Goal: Task Accomplishment & Management: Complete application form

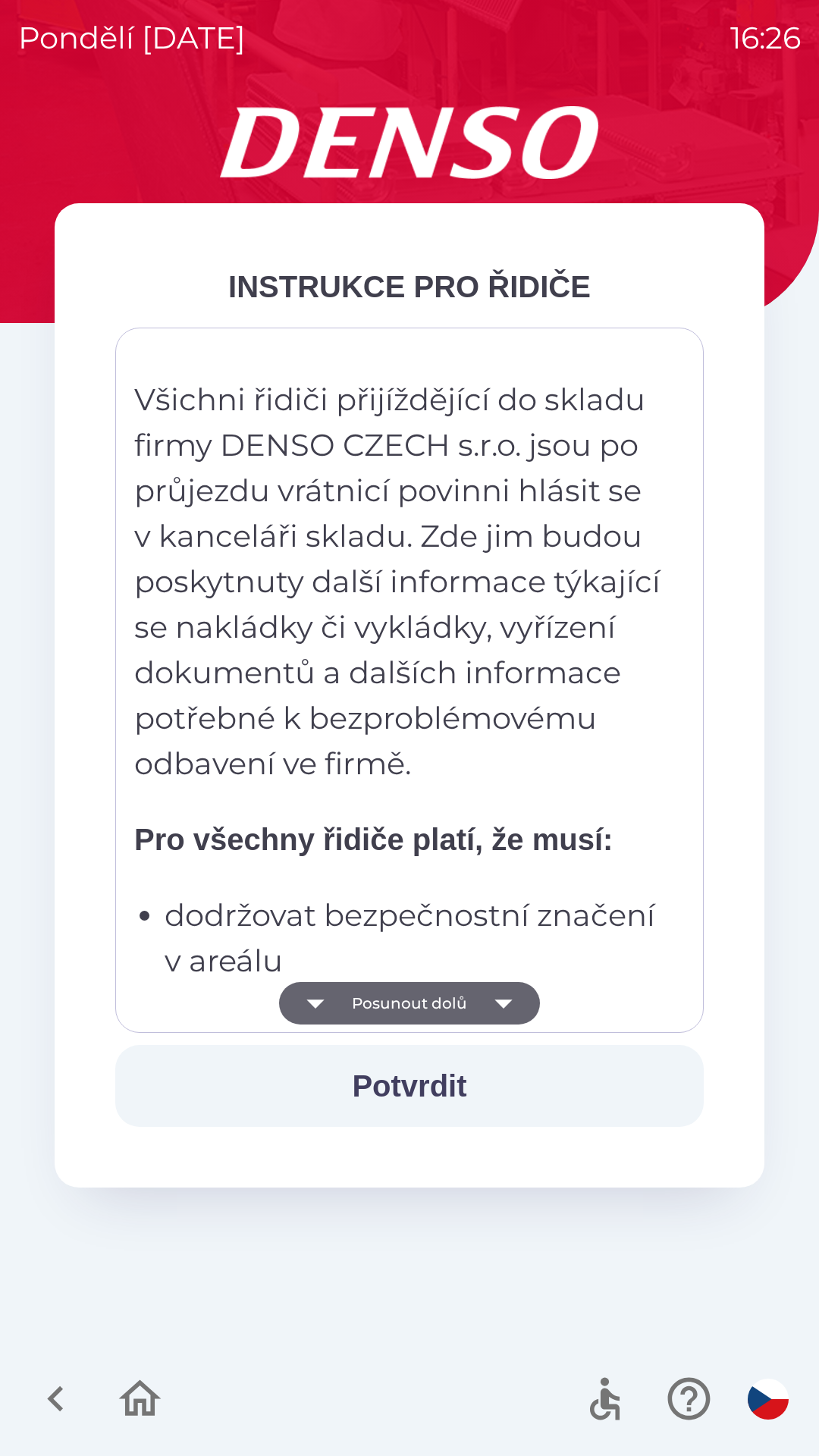
click at [410, 1010] on button "Posunout dolů" at bounding box center [409, 1003] width 261 height 43
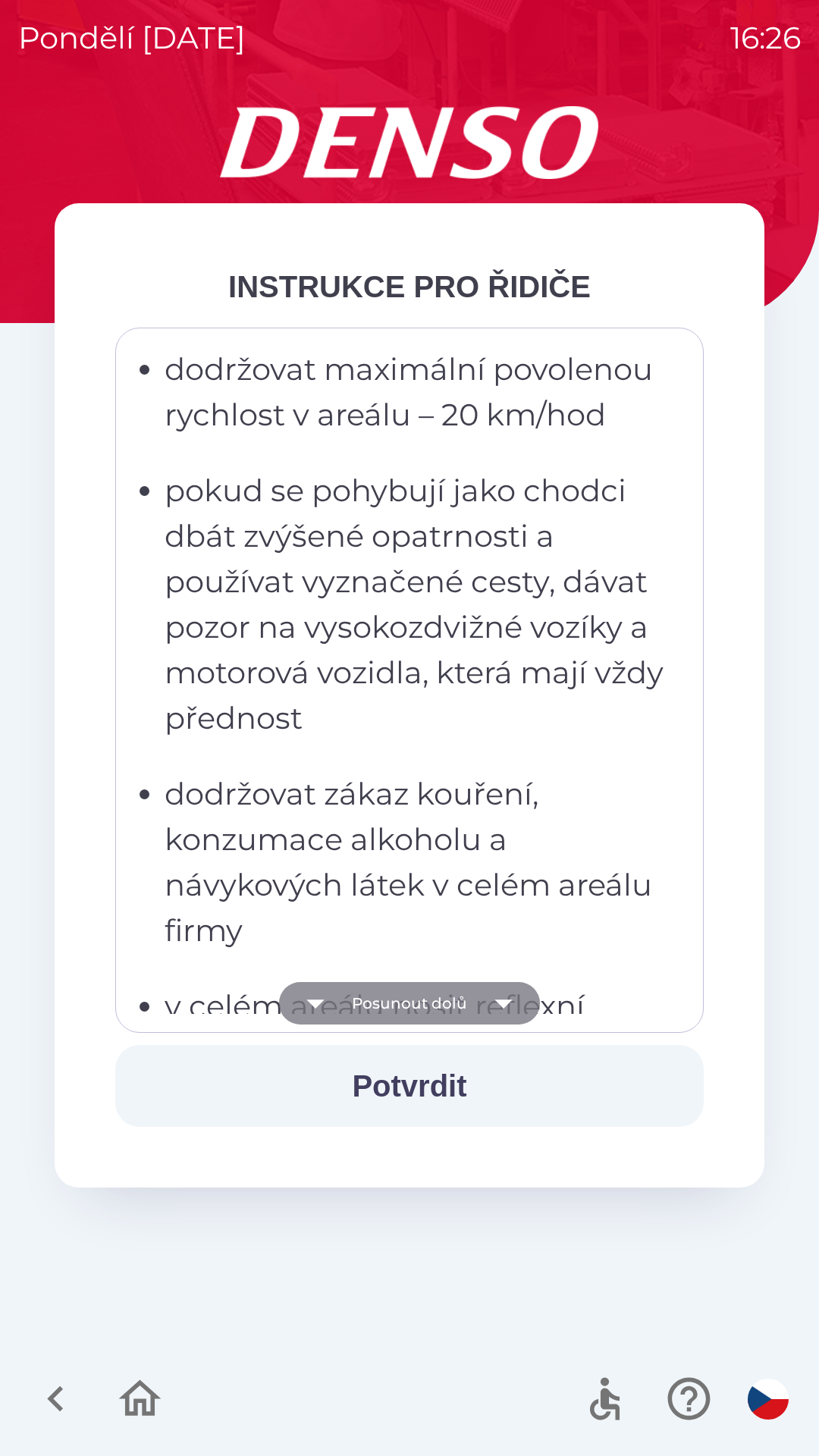
click at [504, 1002] on icon "button" at bounding box center [503, 1003] width 18 height 9
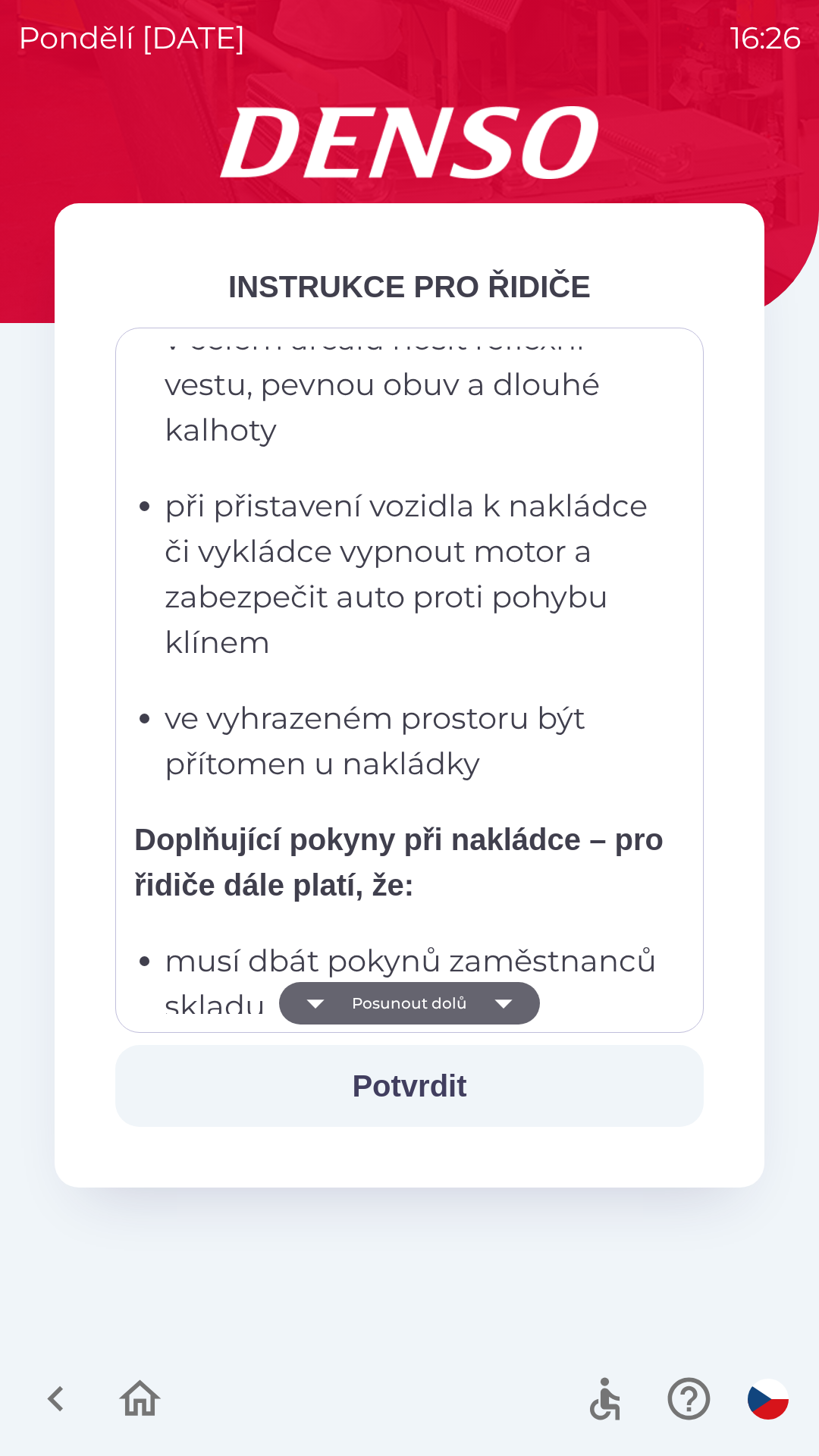
click at [503, 1014] on icon "button" at bounding box center [503, 1003] width 43 height 43
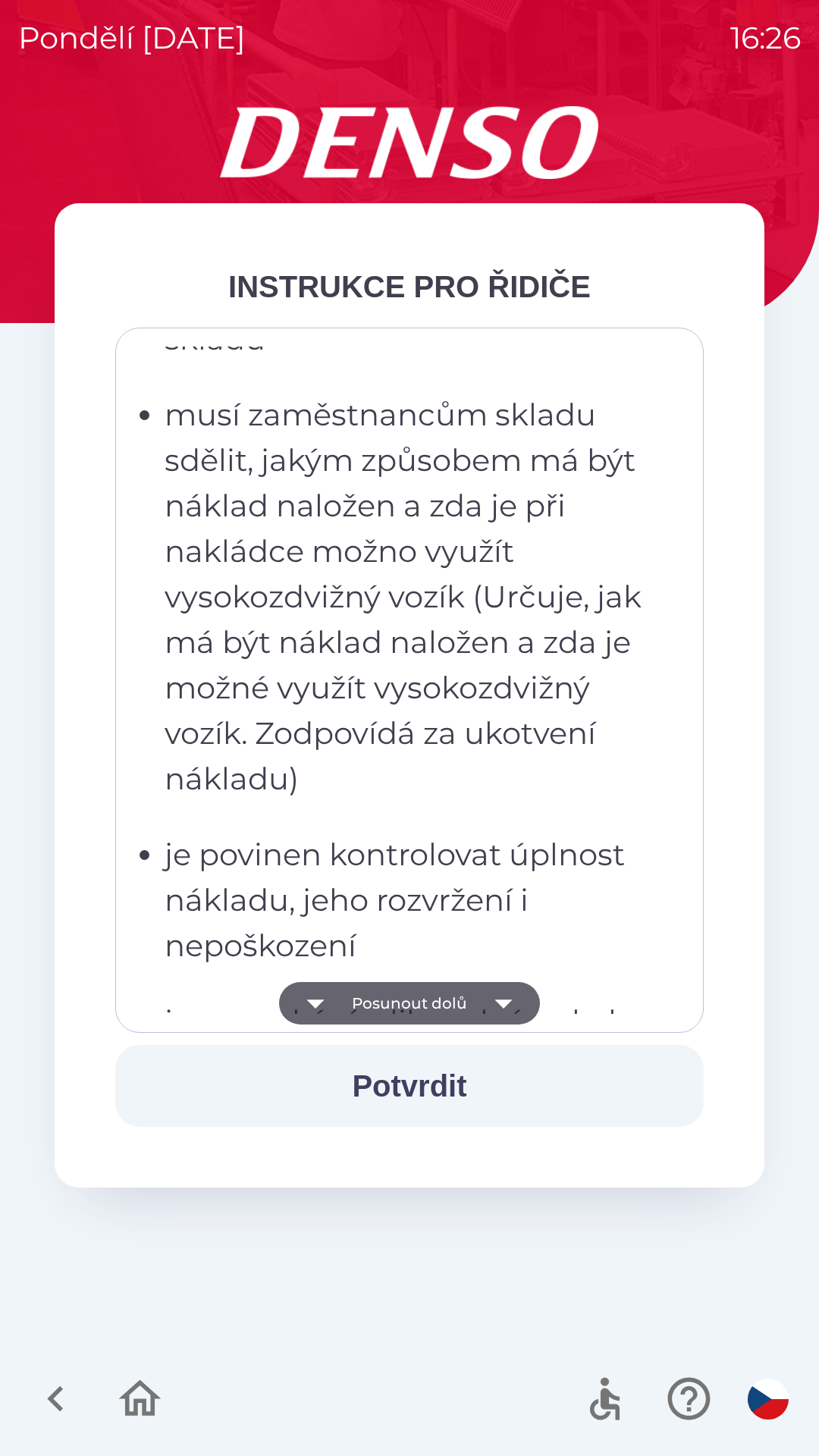
click at [498, 1006] on icon "button" at bounding box center [503, 1003] width 43 height 43
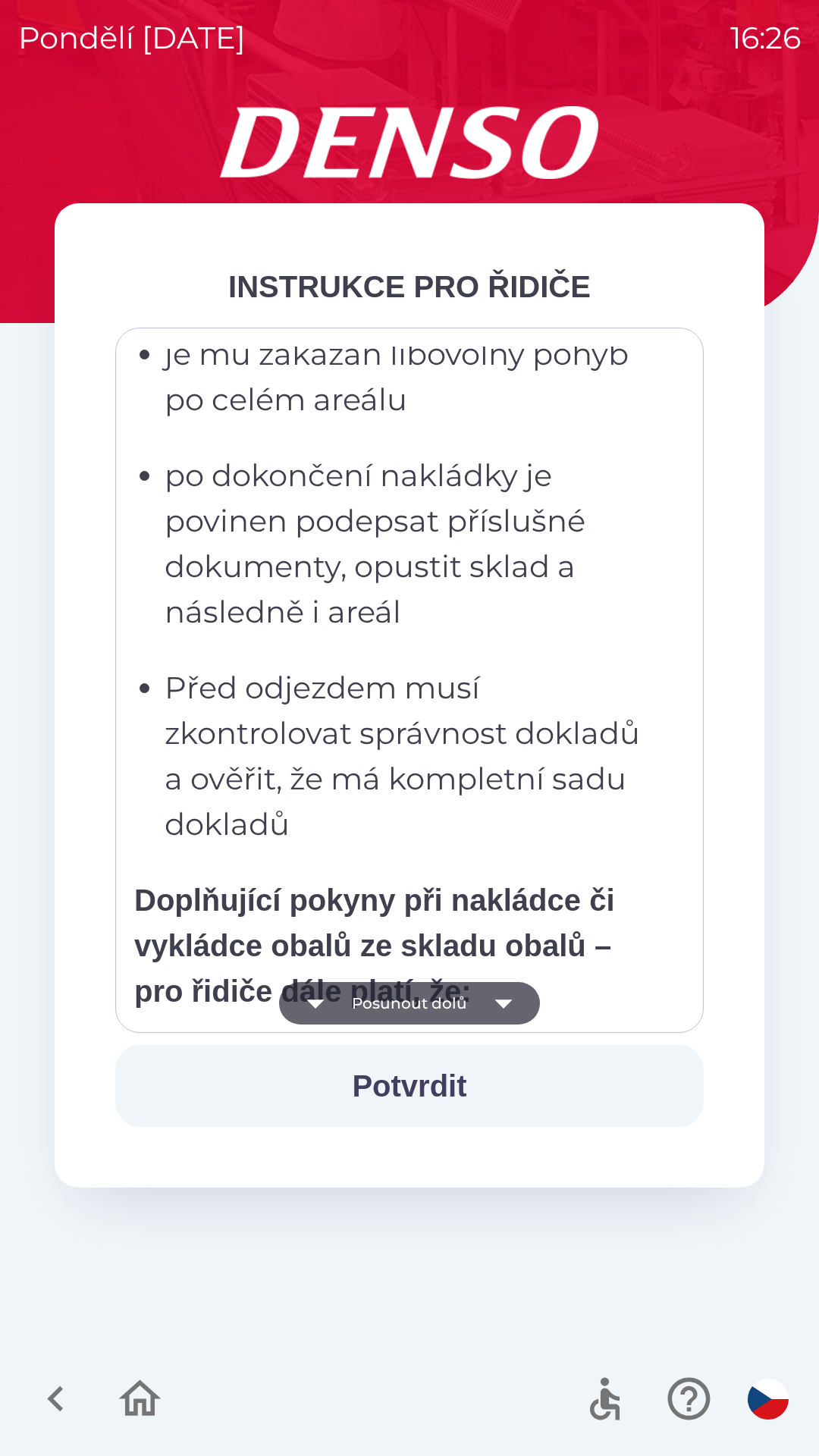
click at [496, 1001] on icon "button" at bounding box center [503, 1003] width 18 height 9
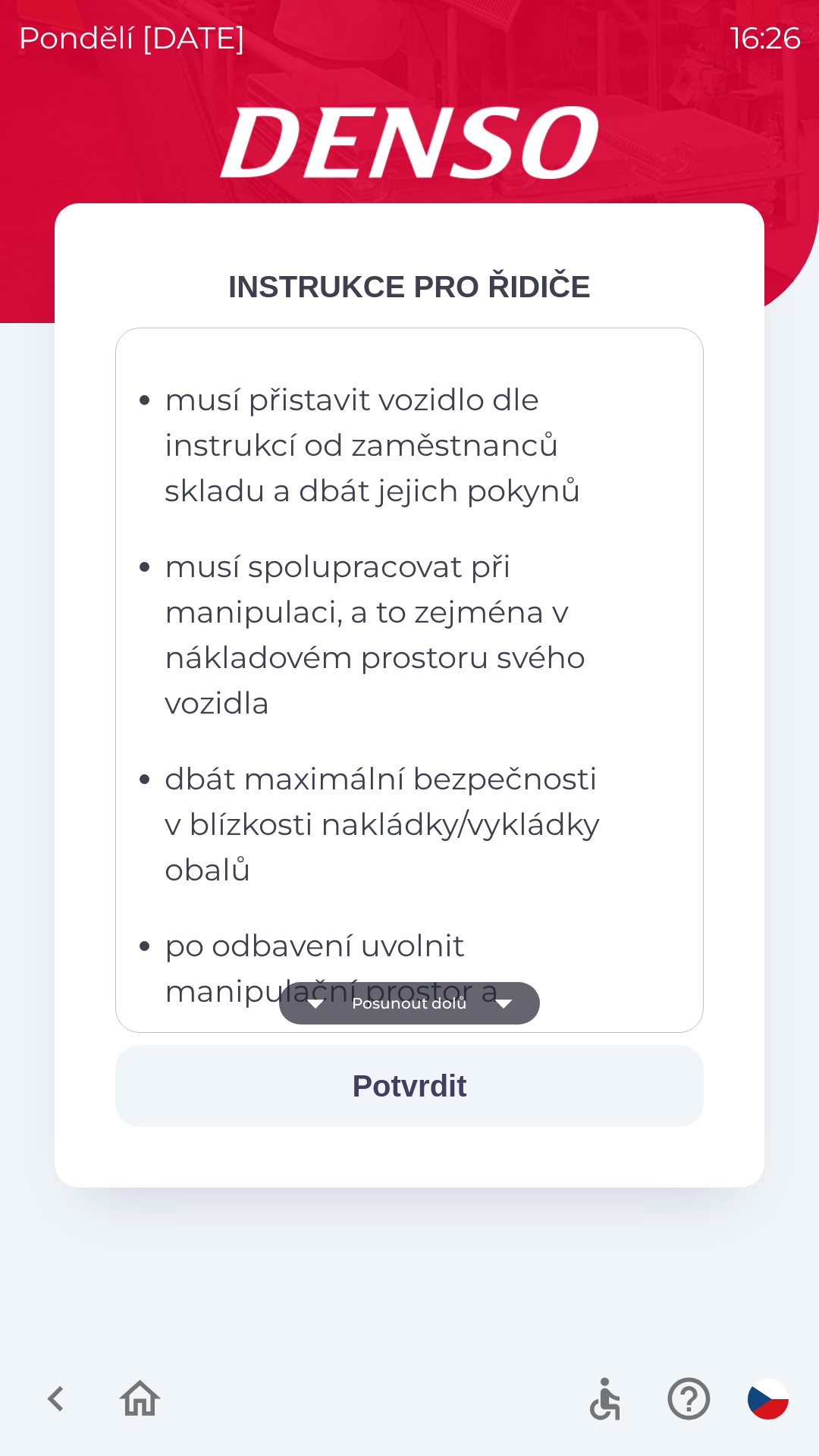
click at [499, 1004] on icon "button" at bounding box center [503, 1003] width 18 height 9
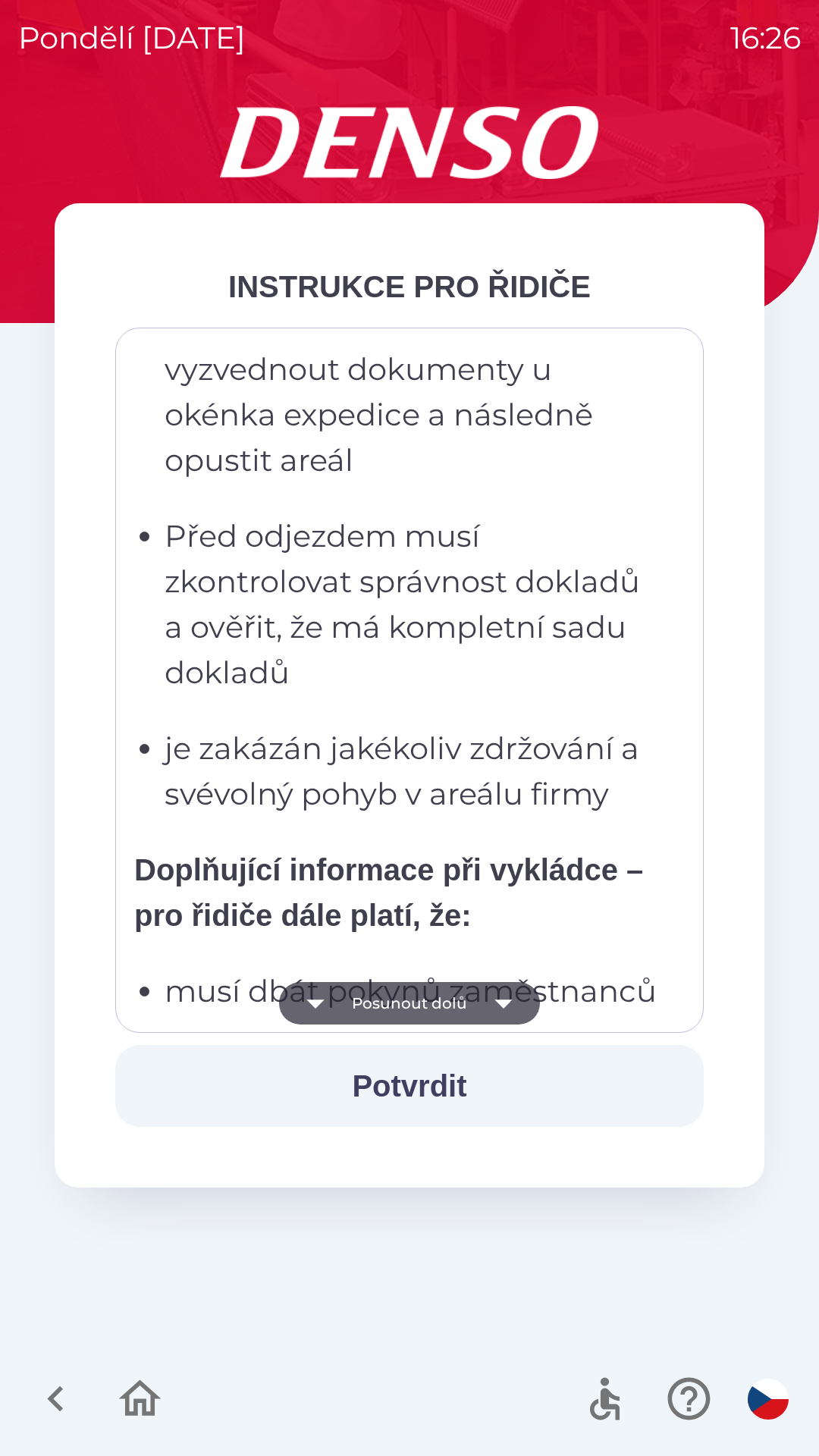
click at [504, 1008] on icon "button" at bounding box center [503, 1003] width 43 height 43
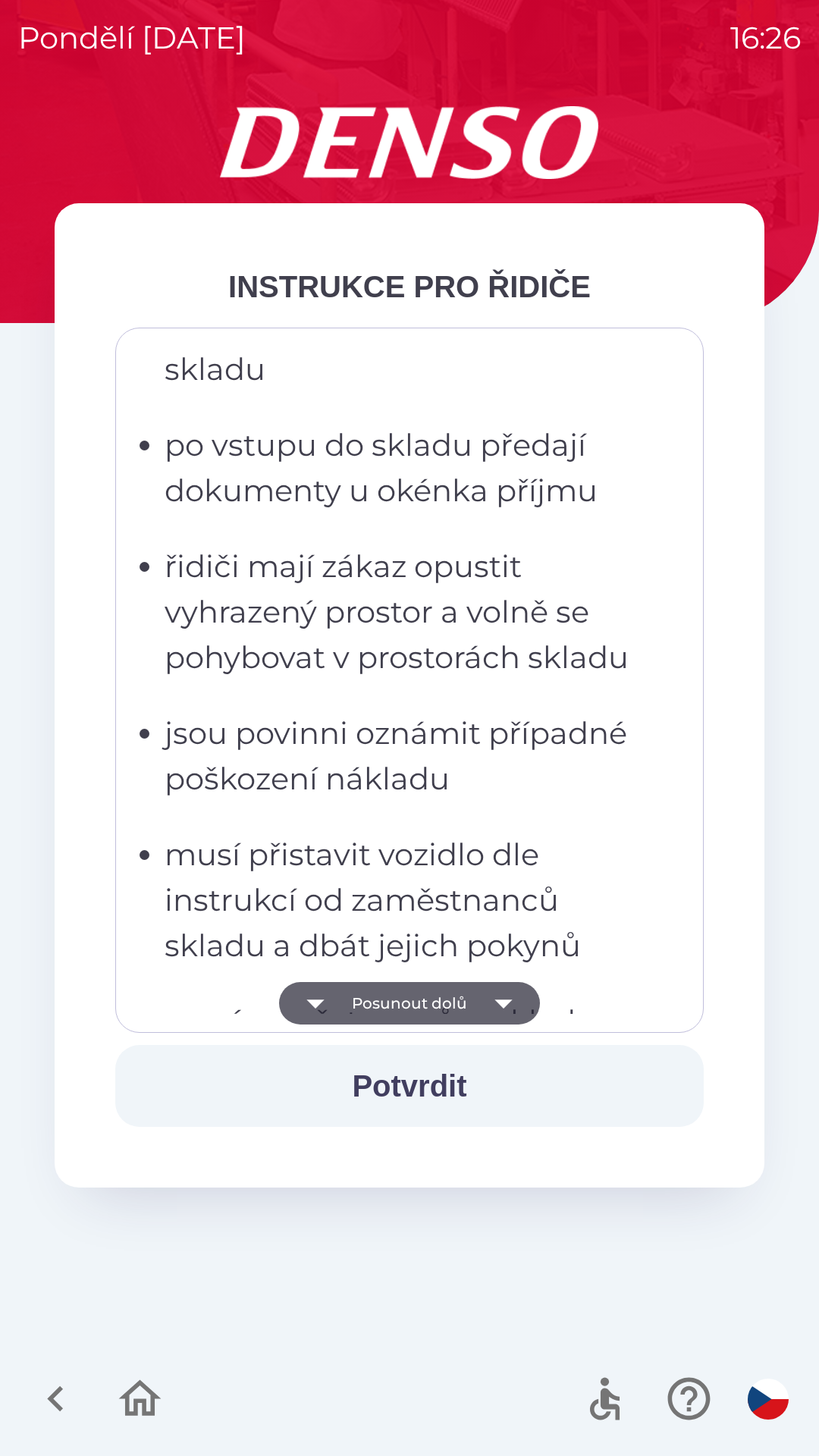
click at [504, 1006] on icon "button" at bounding box center [503, 1003] width 18 height 9
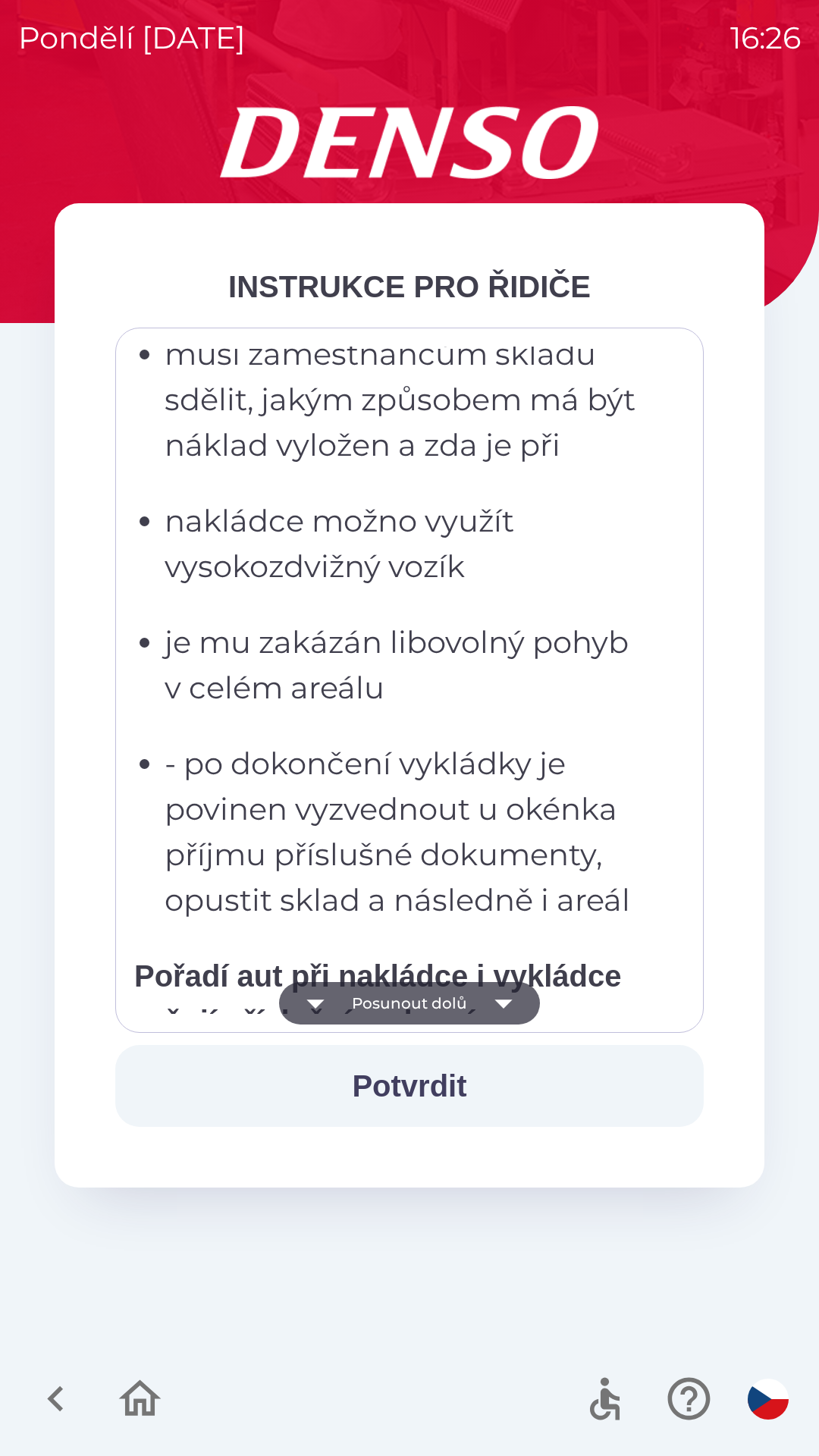
click at [505, 1004] on icon "button" at bounding box center [503, 1003] width 18 height 9
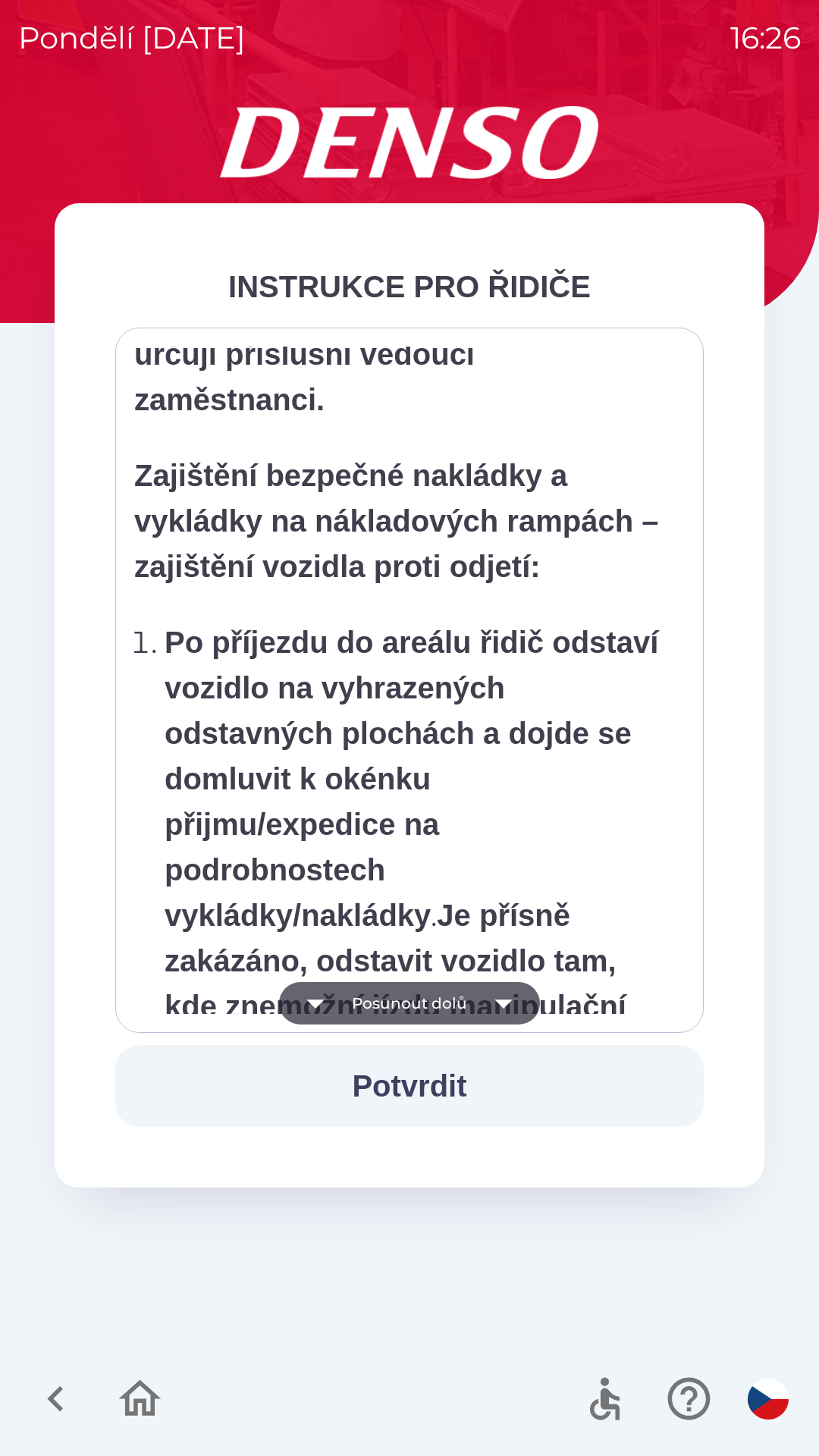
click at [509, 1000] on icon "button" at bounding box center [503, 1003] width 18 height 9
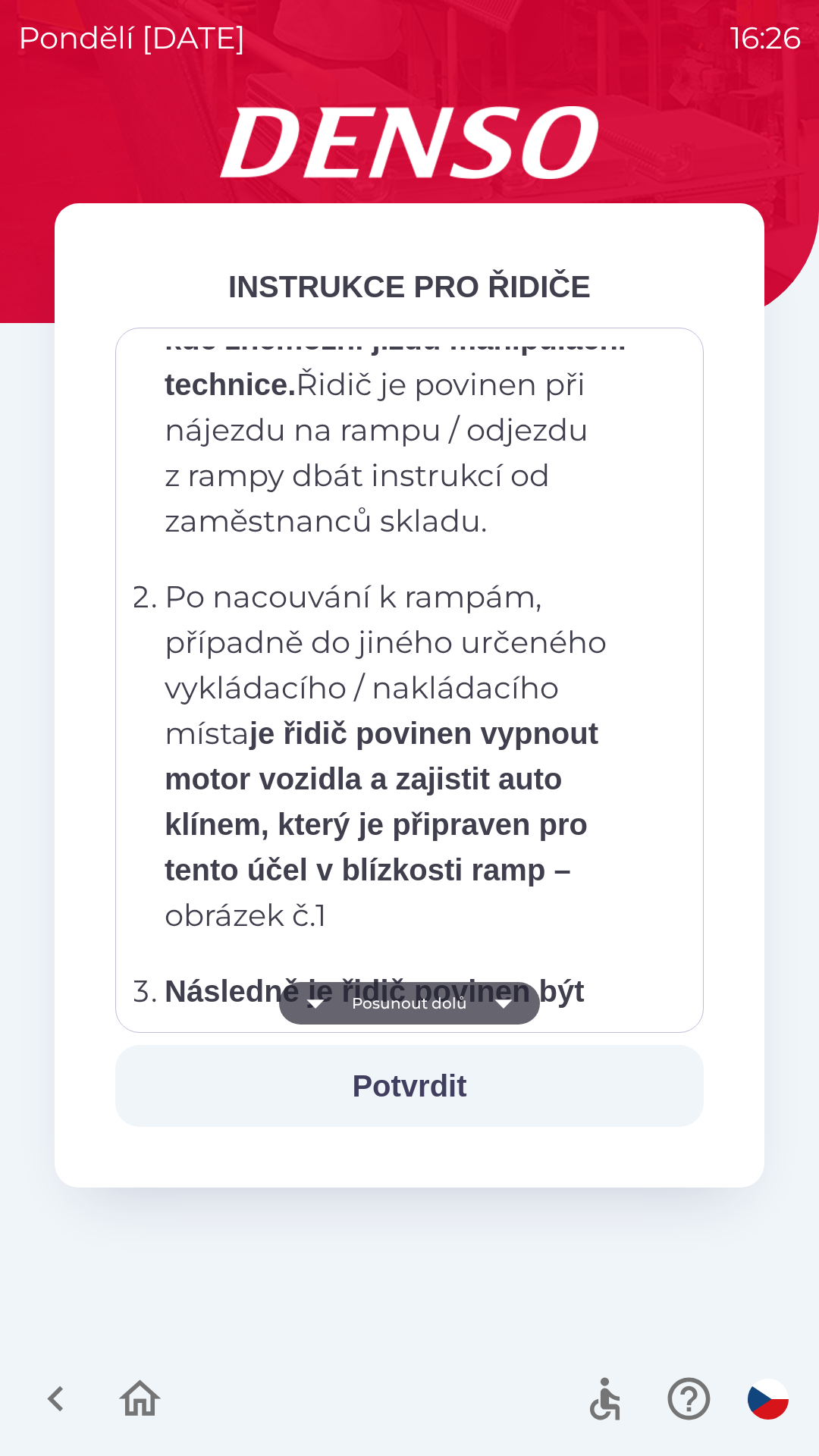
click at [506, 1002] on icon "button" at bounding box center [503, 1003] width 18 height 9
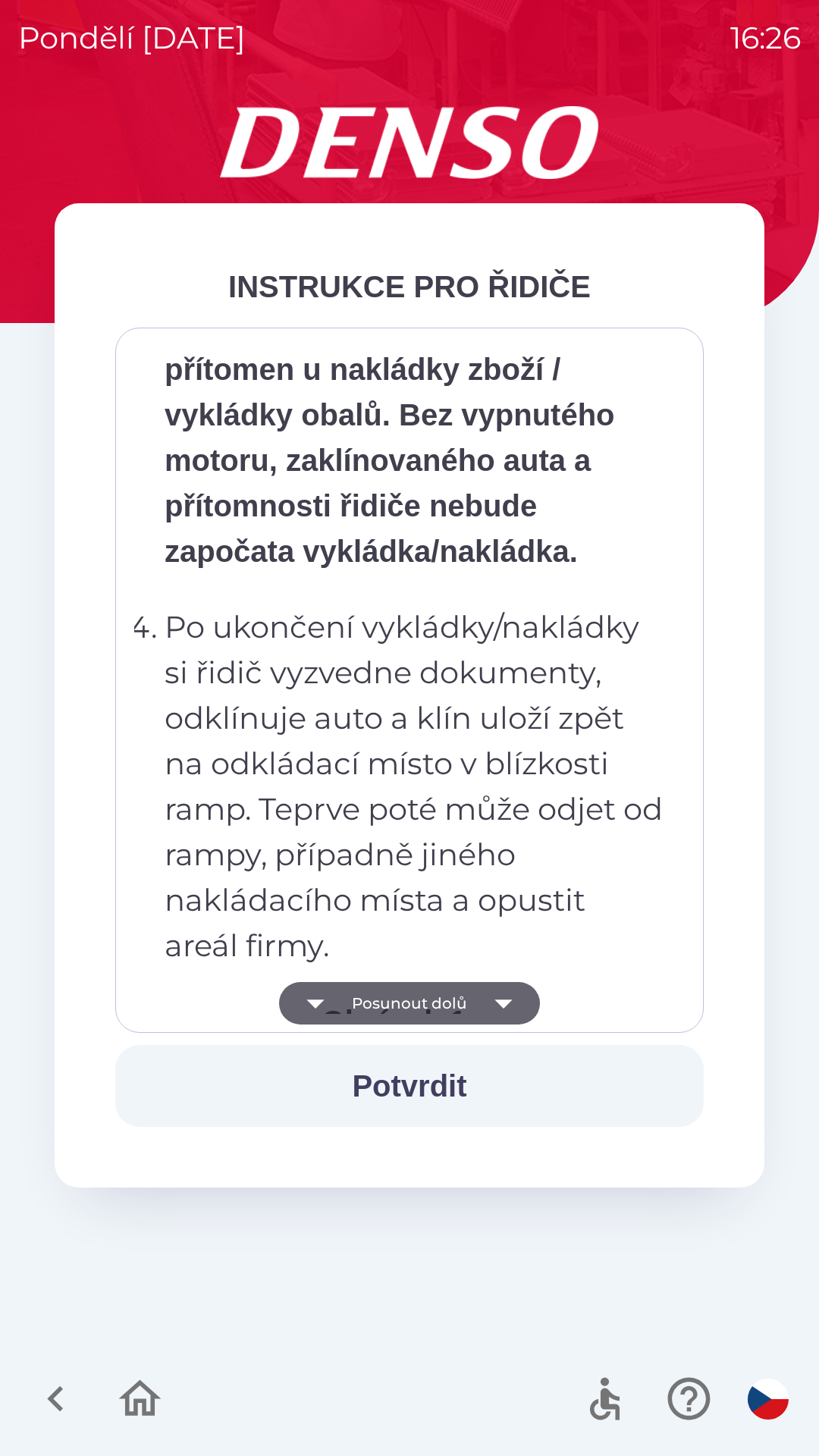
click at [504, 1004] on icon "button" at bounding box center [503, 1003] width 18 height 9
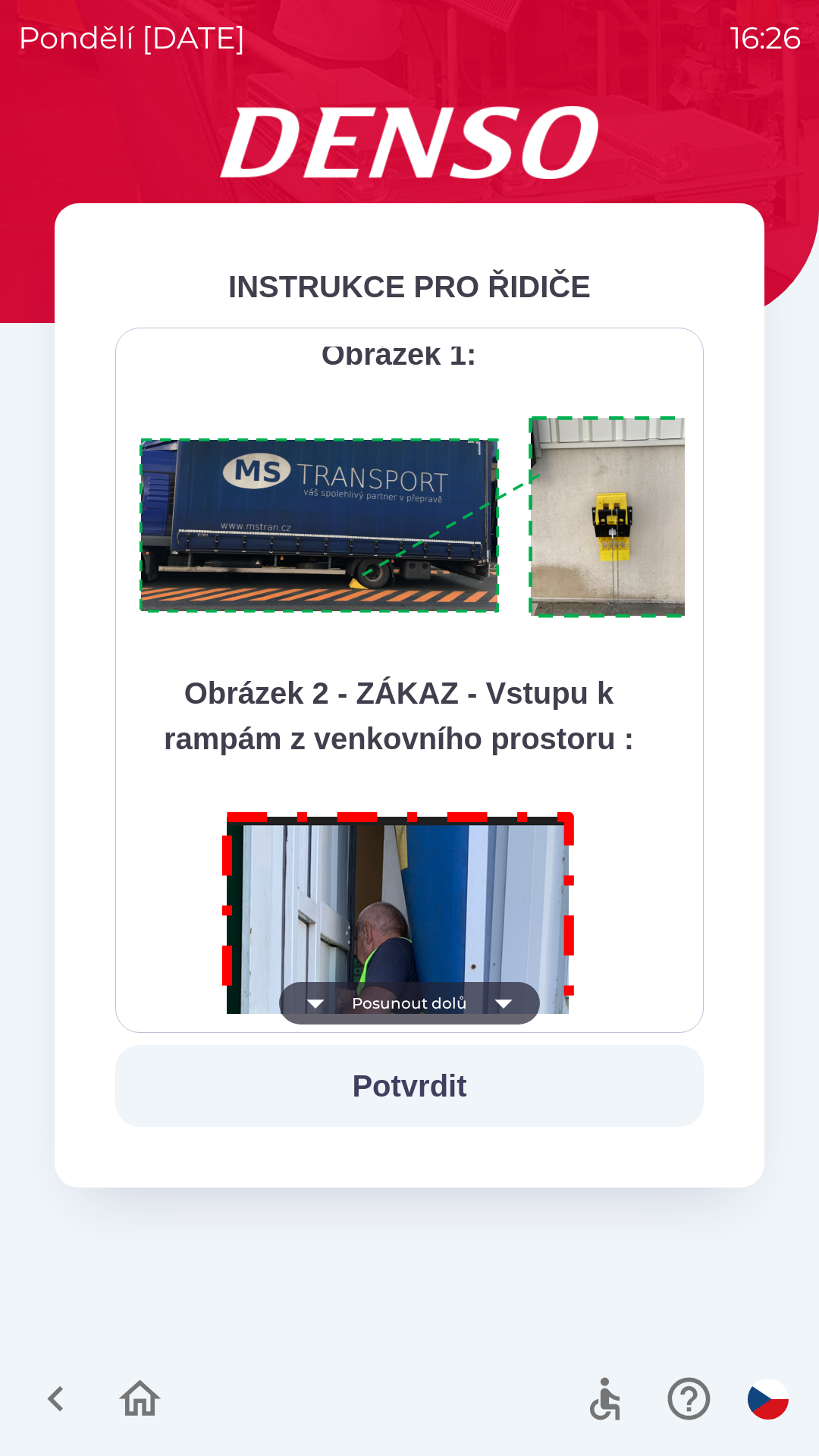
click at [505, 1001] on icon "button" at bounding box center [503, 1003] width 18 height 9
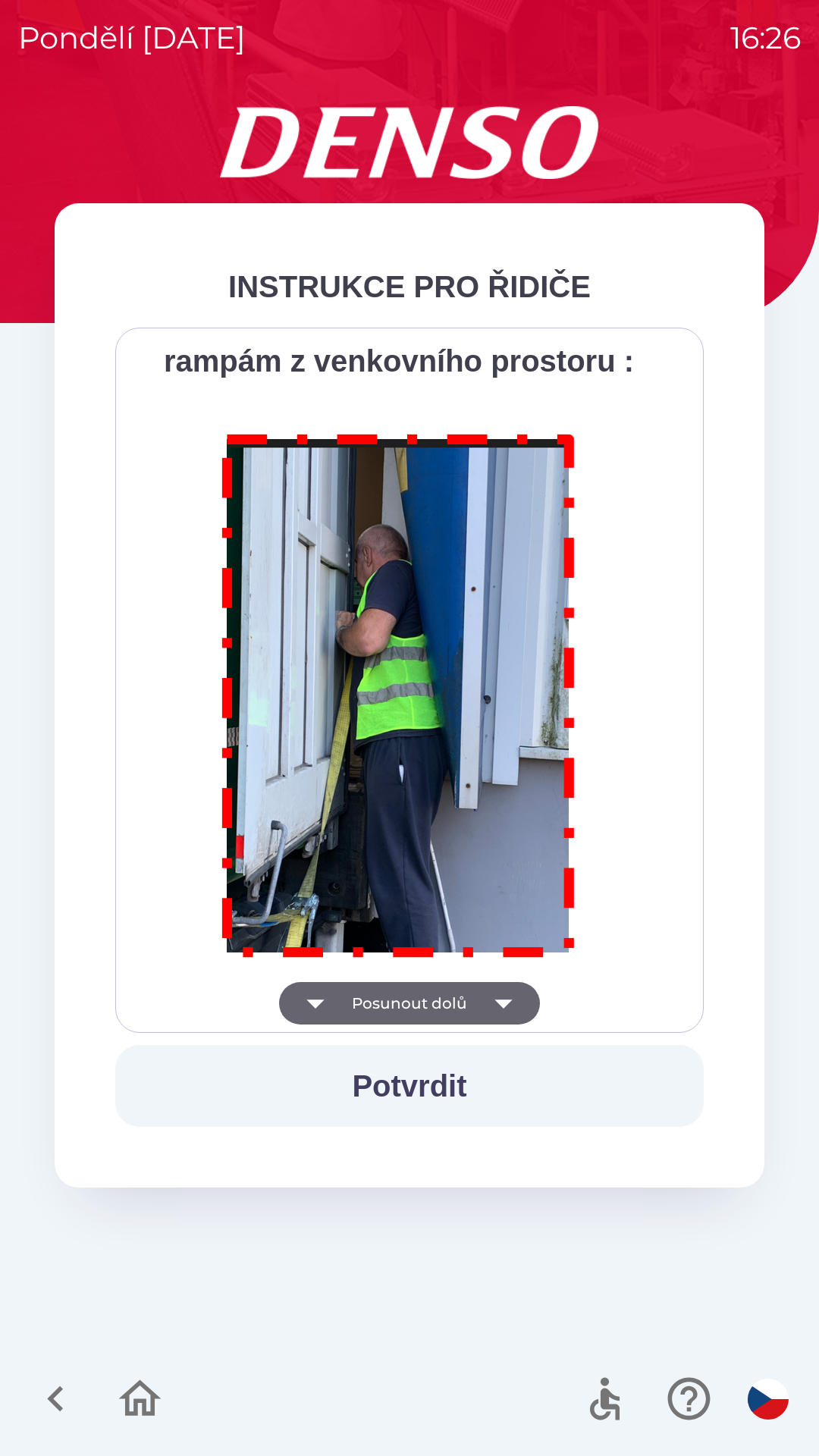
click at [505, 997] on div "Všichni řidiči přijíždějící do skladu firmy DENSO CZECH s.r.o. jsou po průjezdu…" at bounding box center [409, 679] width 550 height 667
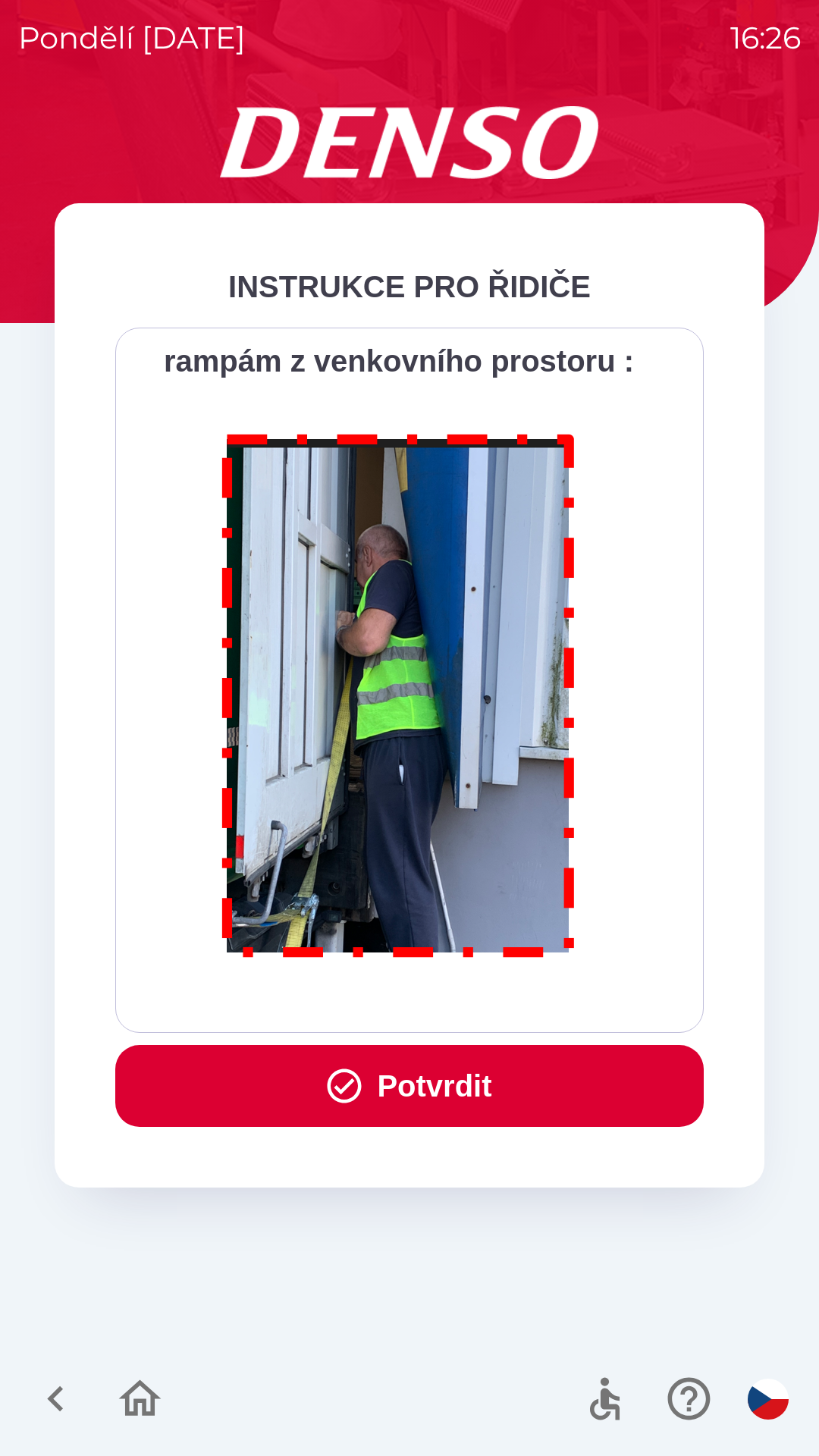
click at [461, 1094] on button "Potvrdit" at bounding box center [410, 1086] width 589 height 82
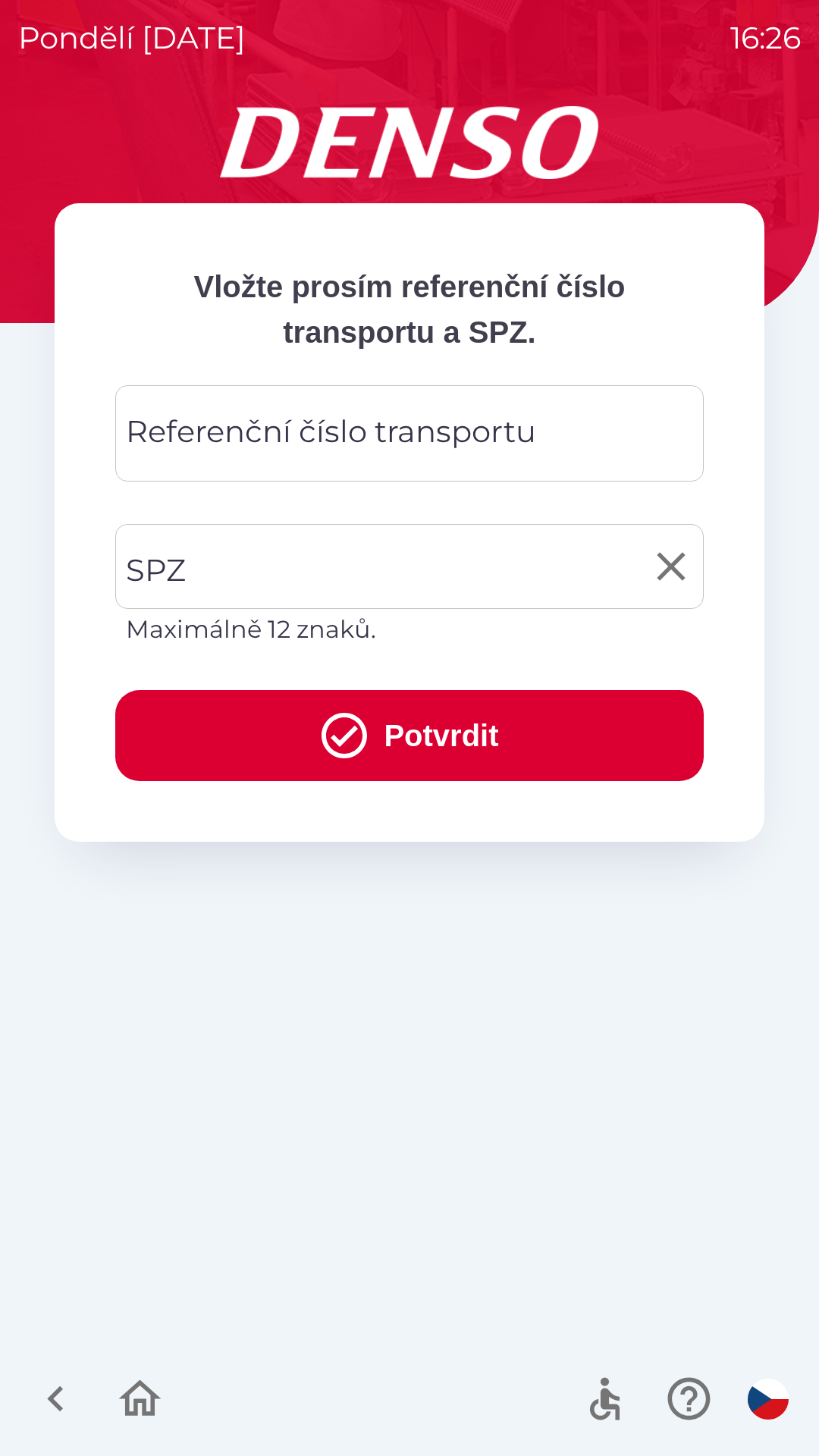
click at [238, 576] on input "SPZ" at bounding box center [397, 566] width 552 height 71
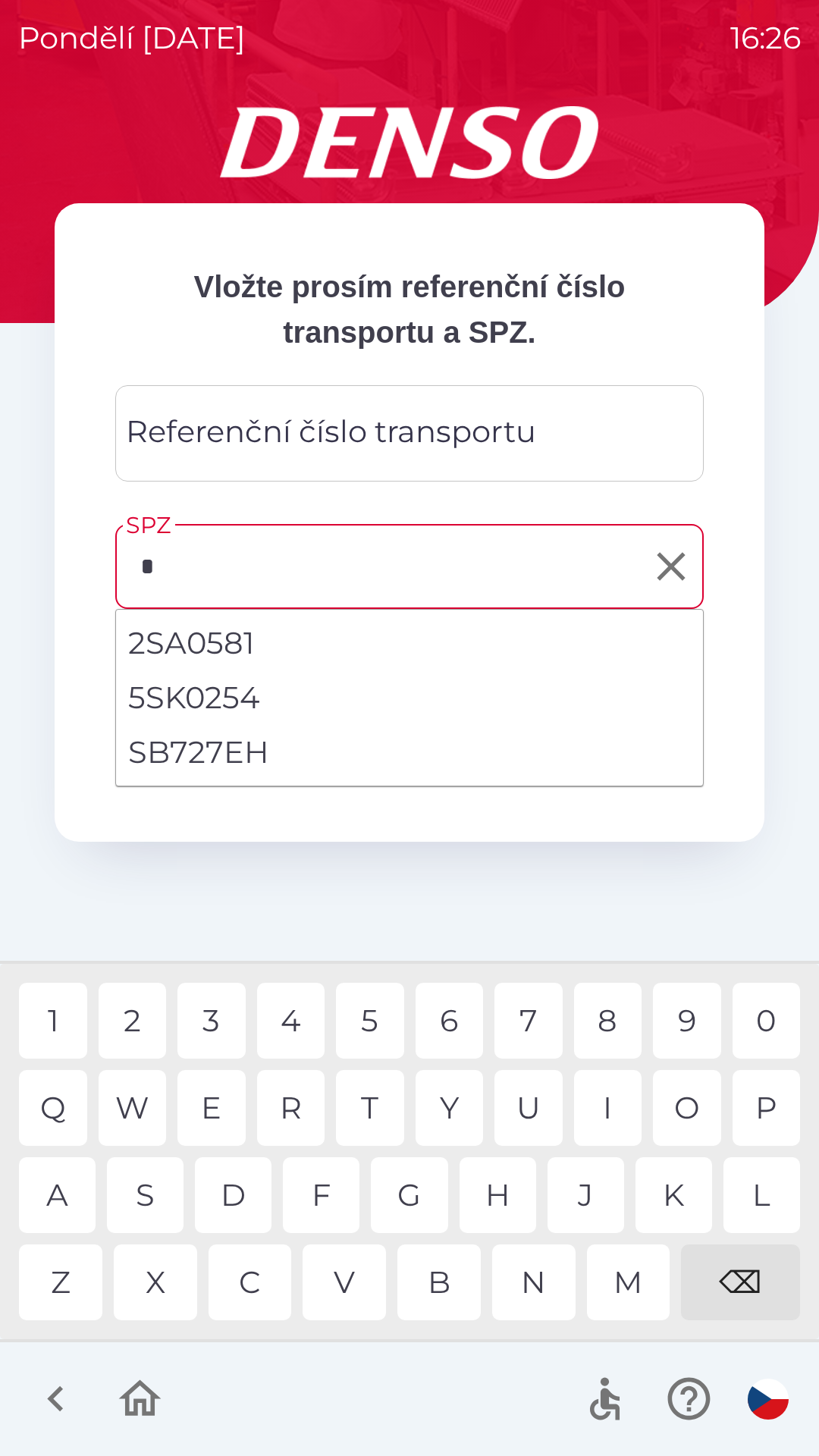
click at [156, 1194] on div "S" at bounding box center [145, 1195] width 76 height 75
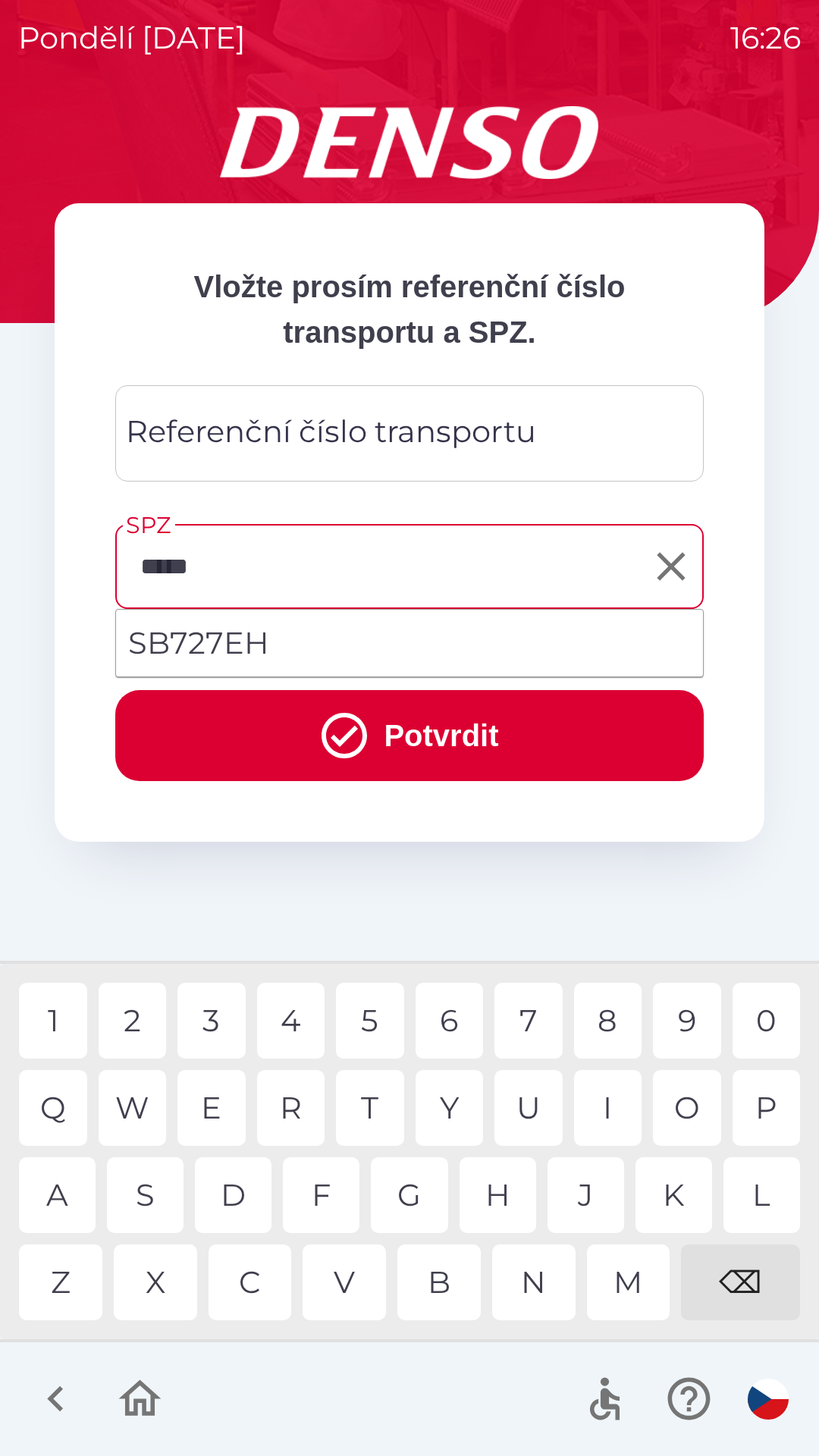
click at [530, 1018] on div "7" at bounding box center [528, 1021] width 68 height 75
type input "*******"
click at [410, 733] on button "Potvrdit" at bounding box center [410, 735] width 589 height 91
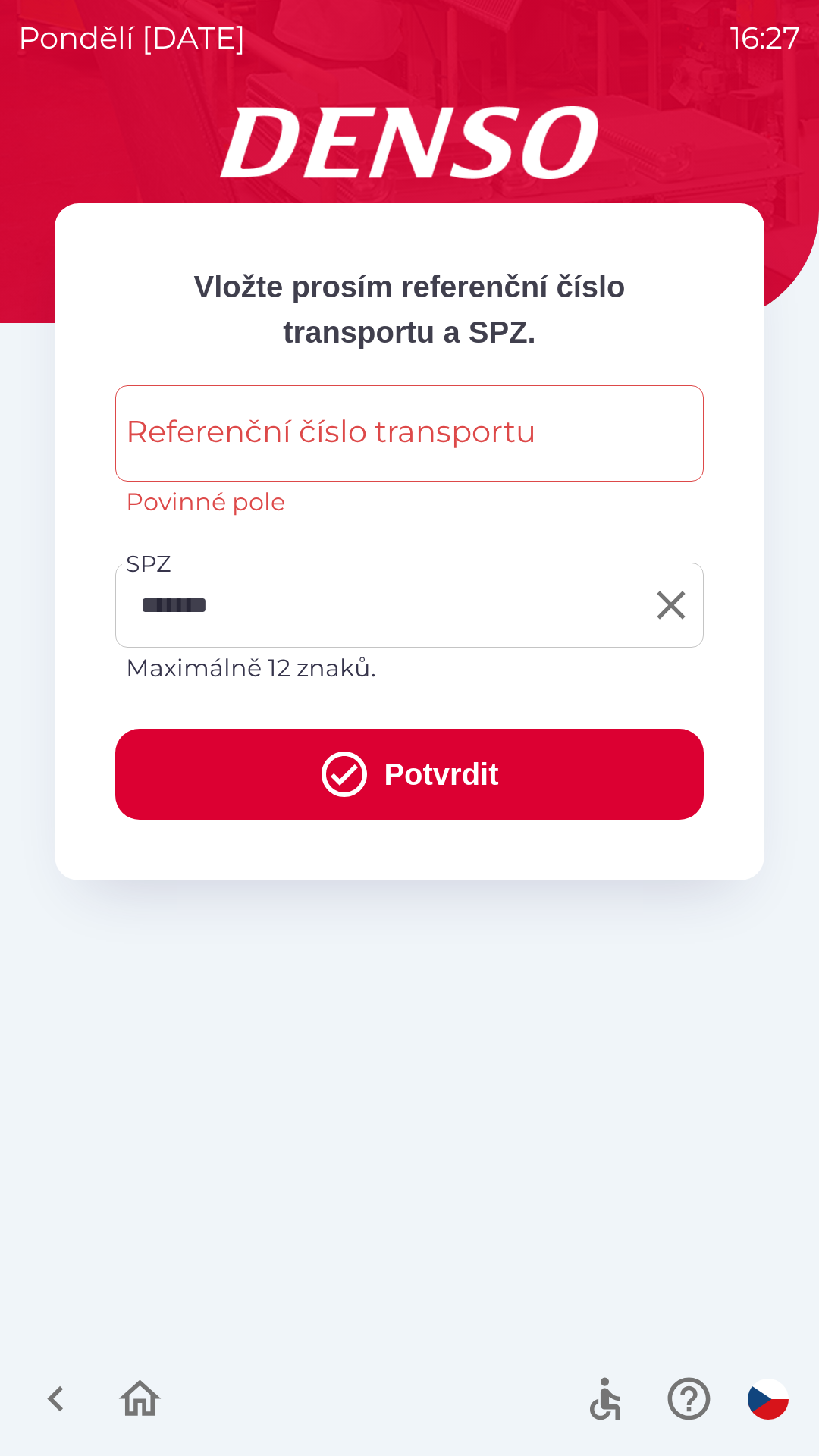
click at [377, 762] on button "Potvrdit" at bounding box center [410, 773] width 589 height 91
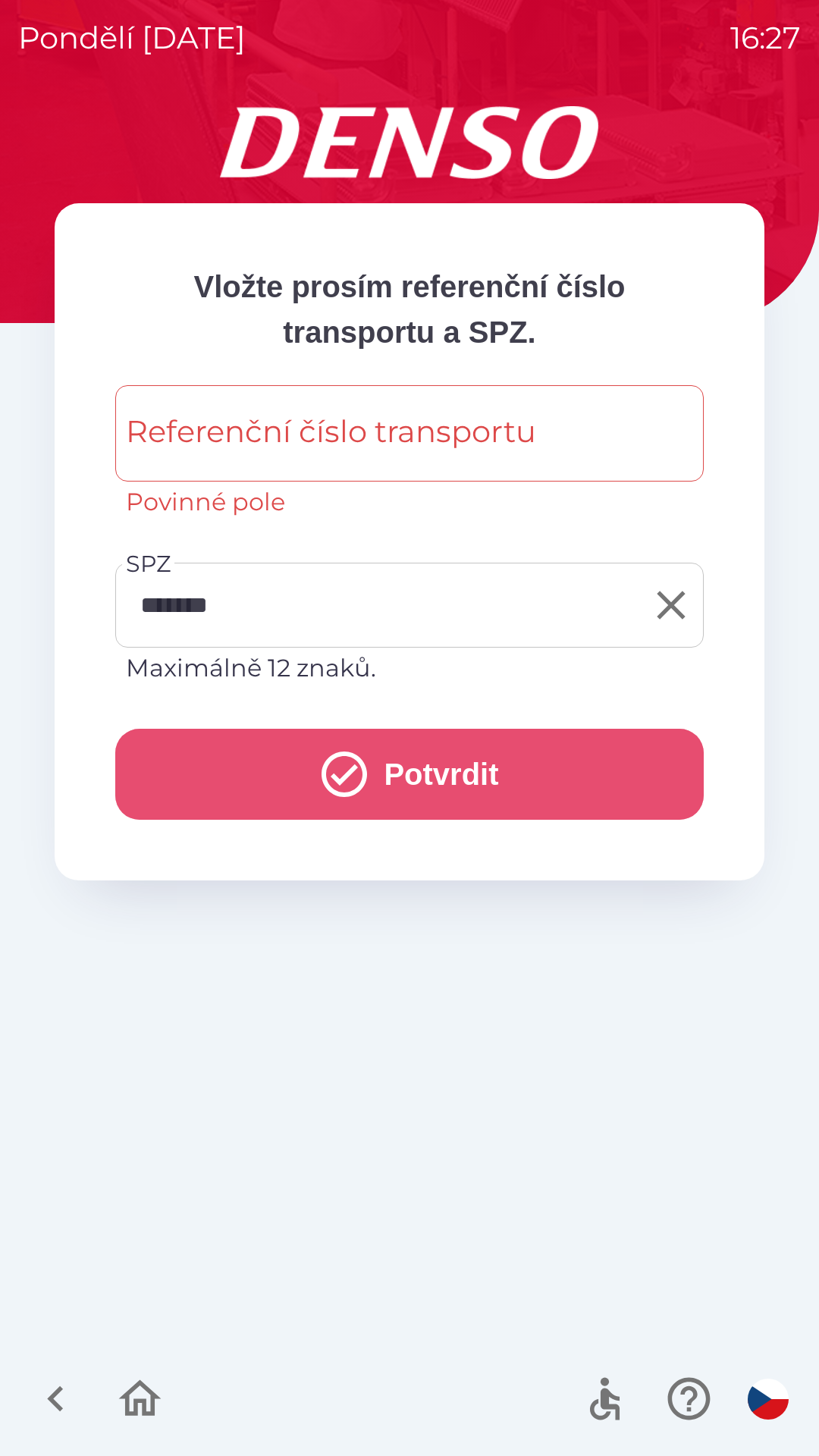
click at [357, 764] on icon "submit" at bounding box center [344, 774] width 46 height 46
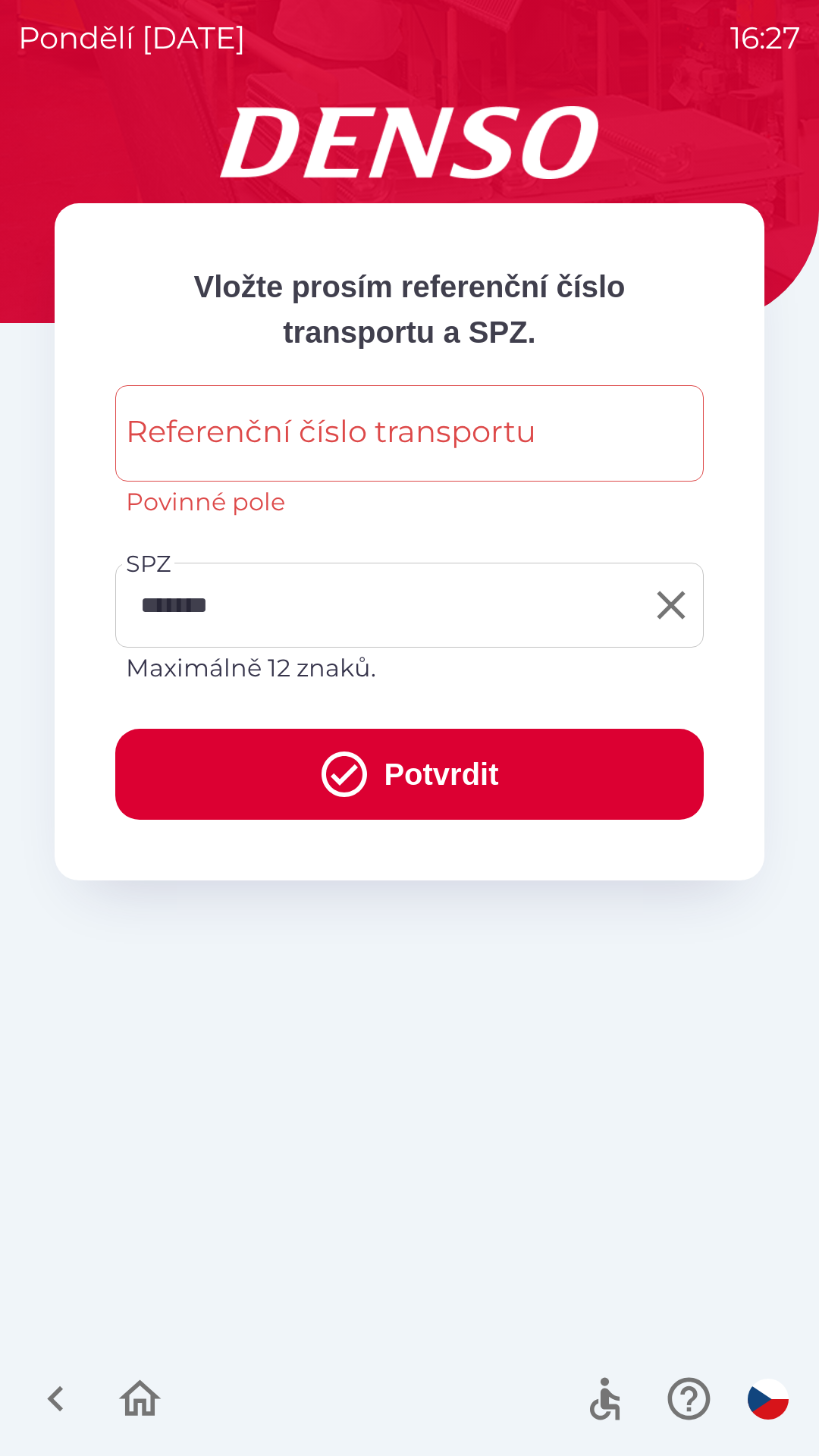
click at [370, 777] on button "Potvrdit" at bounding box center [410, 773] width 589 height 91
click at [328, 446] on div "Referenční číslo transportu Referenční číslo transportu Povinné pole" at bounding box center [410, 453] width 589 height 135
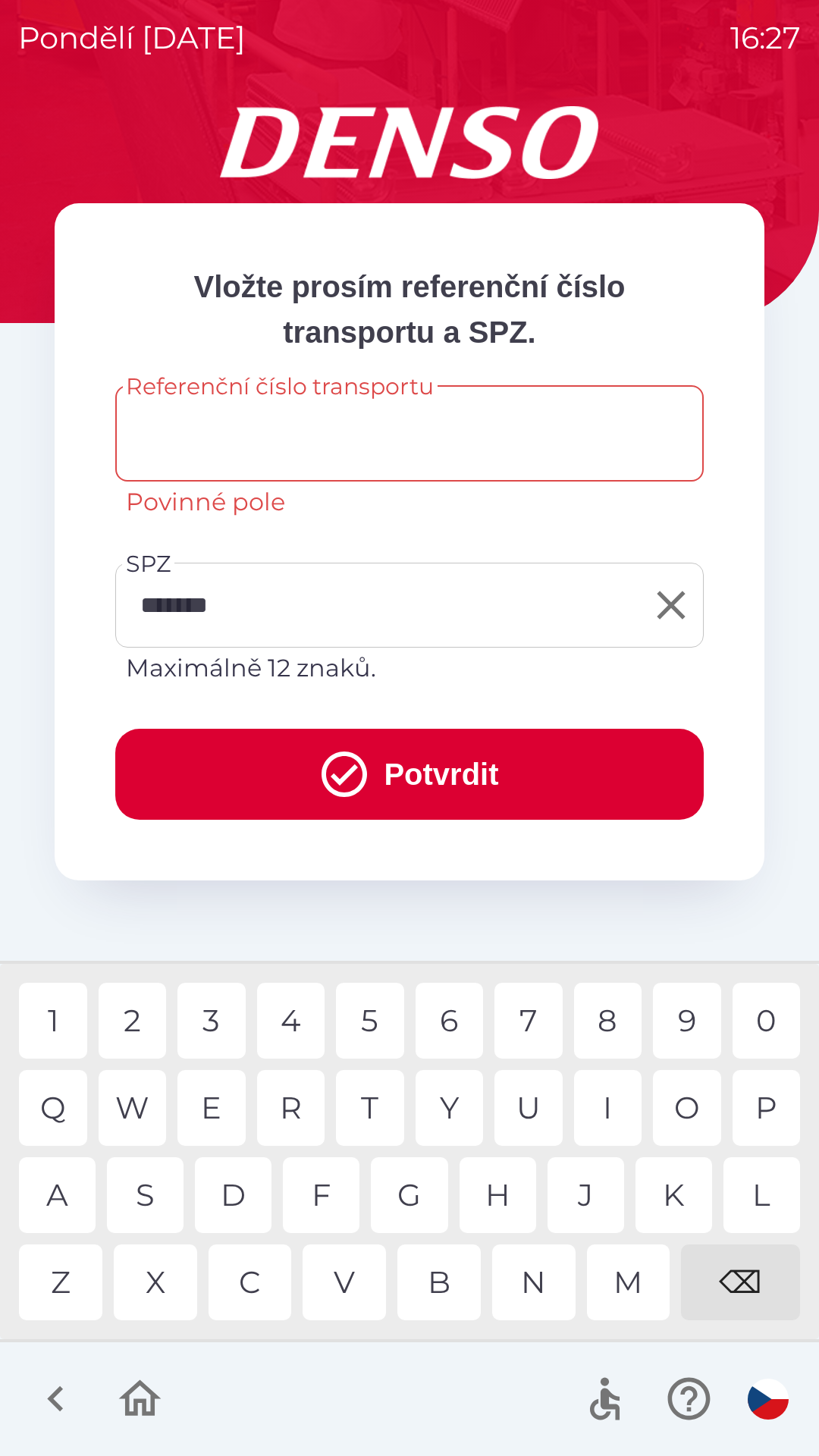
type input "*"
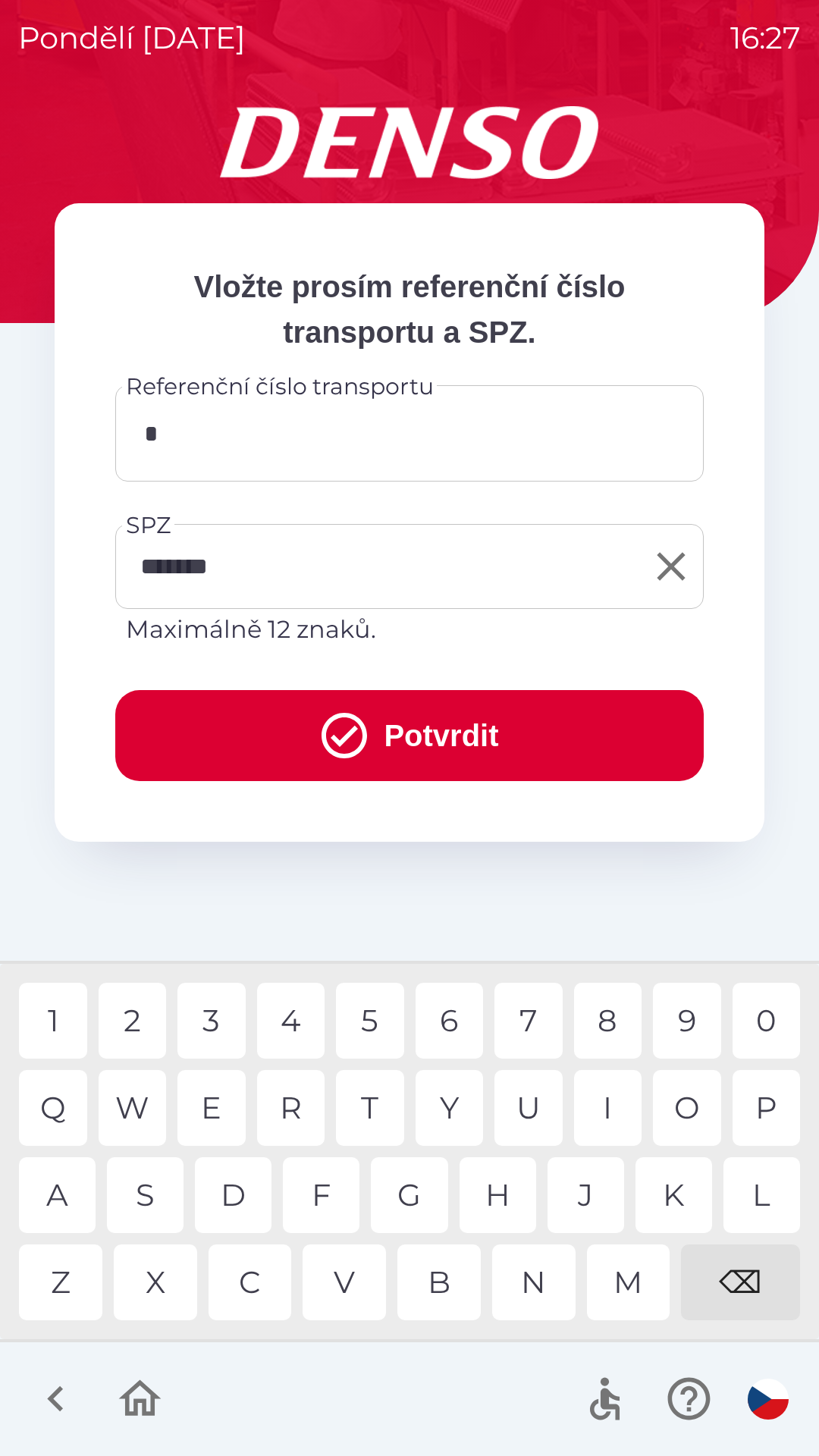
click at [412, 757] on button "Potvrdit" at bounding box center [410, 735] width 589 height 91
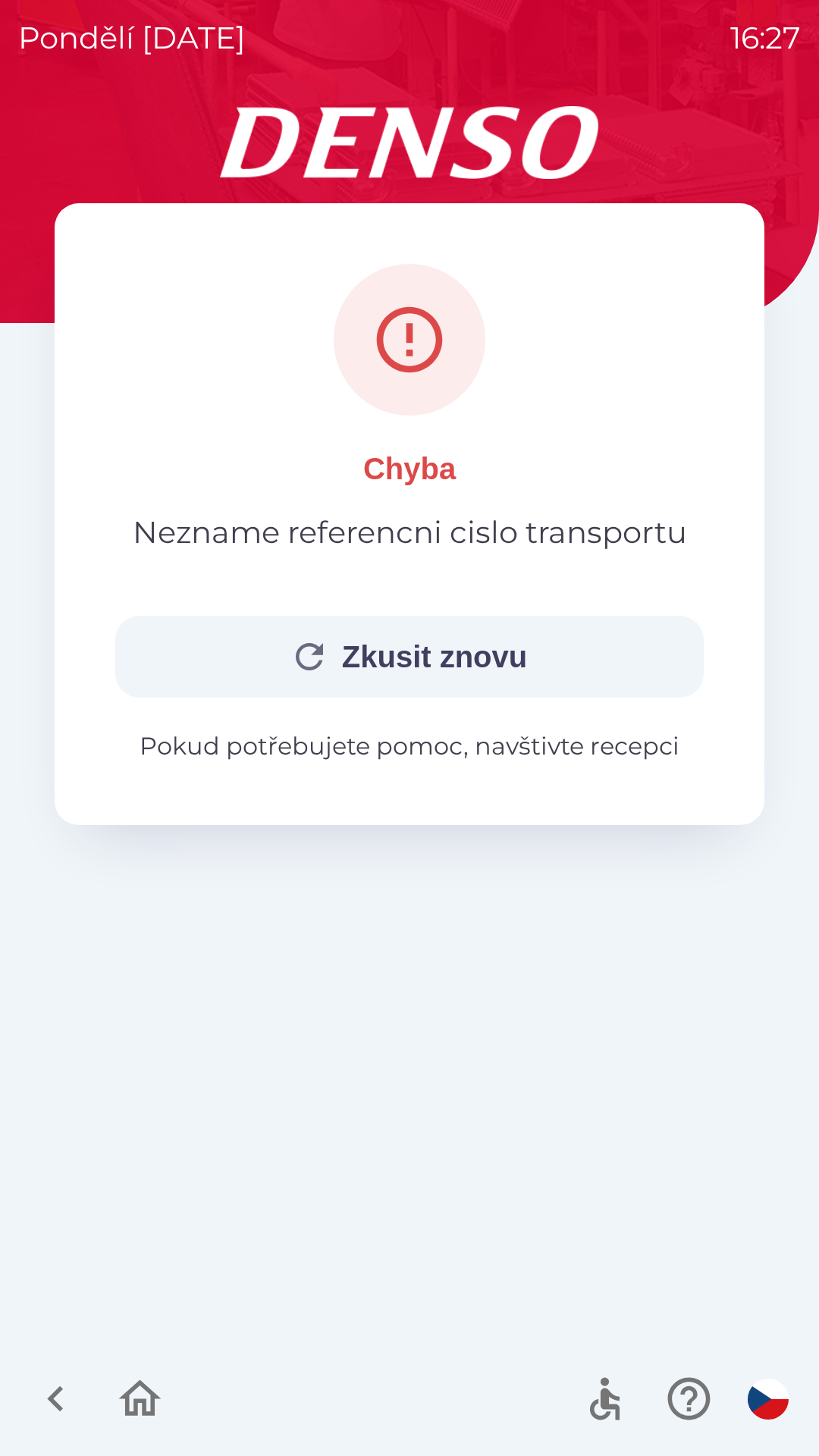
click at [750, 1389] on img "button" at bounding box center [768, 1398] width 41 height 41
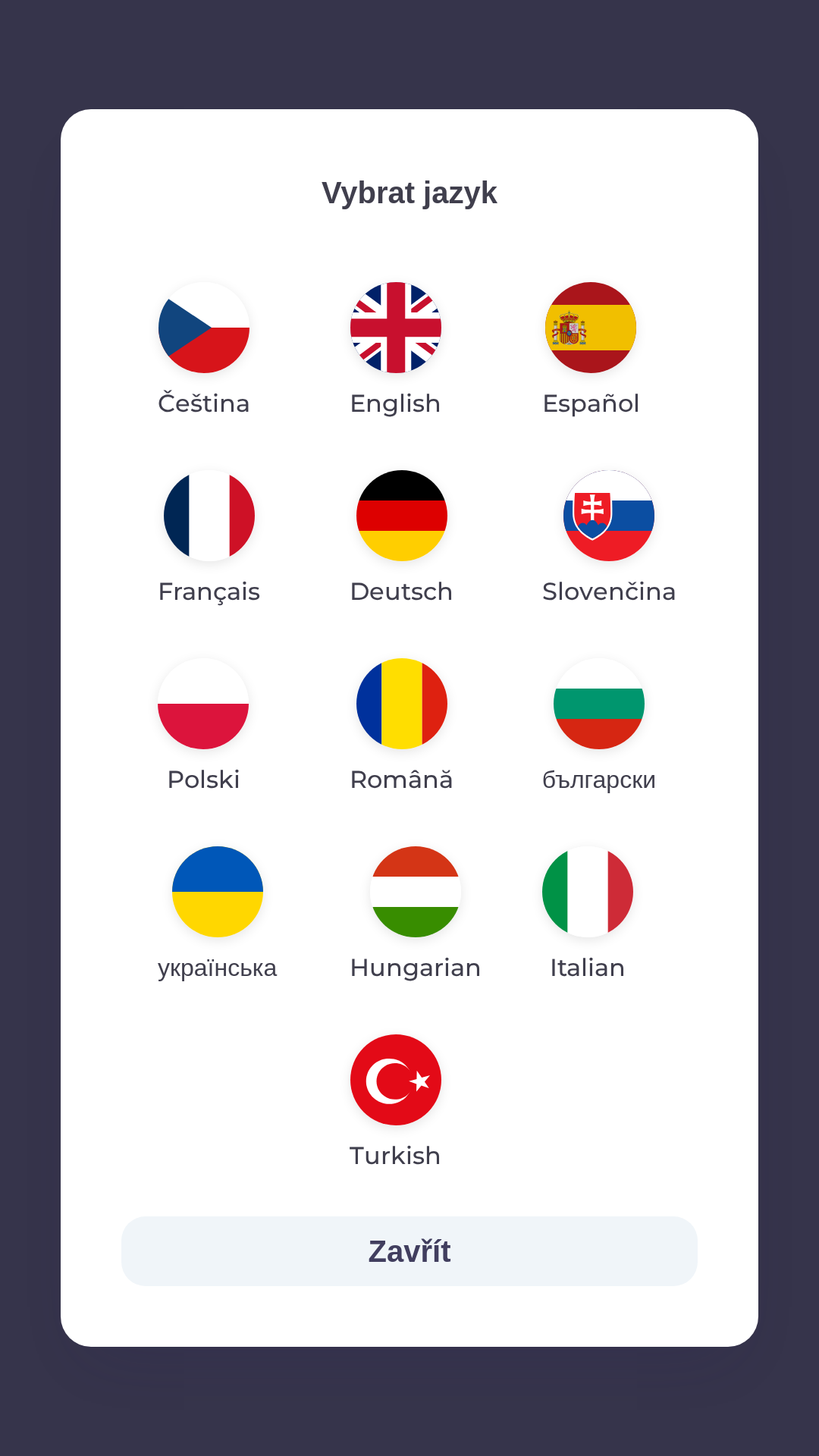
click at [196, 719] on img "button" at bounding box center [202, 704] width 91 height 91
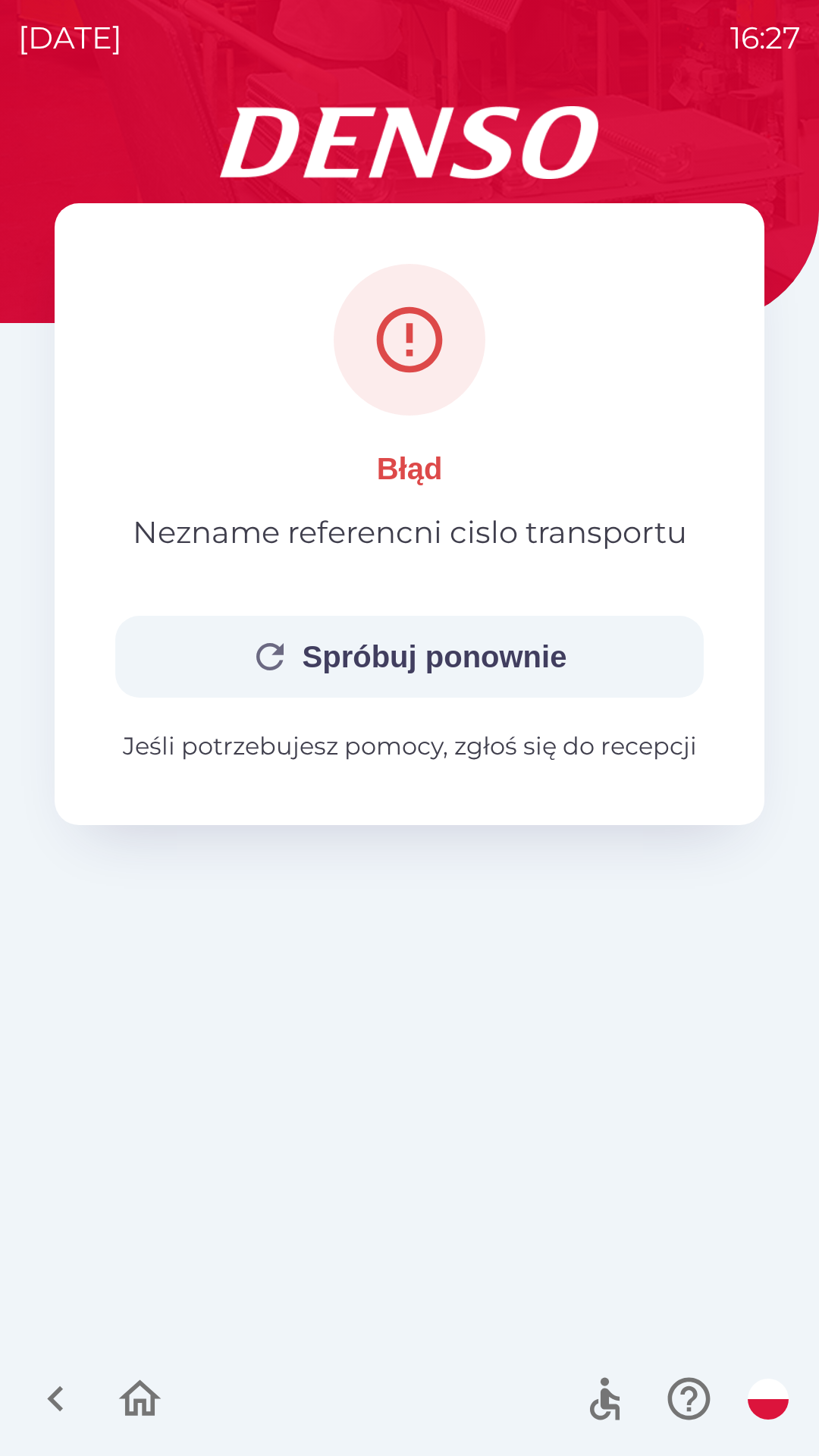
click at [399, 660] on button "Spróbuj ponownie" at bounding box center [410, 657] width 589 height 82
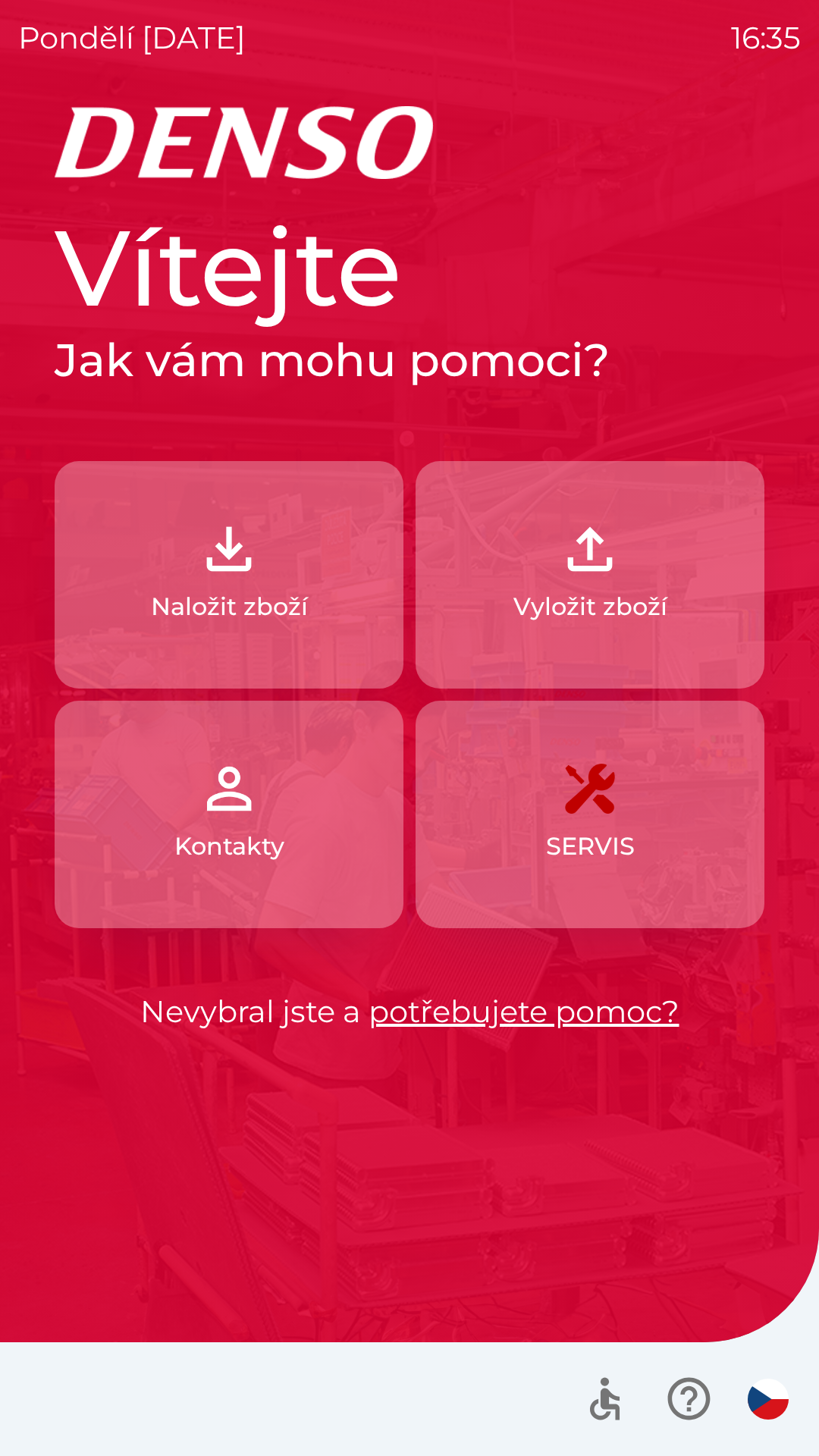
click at [766, 1401] on img "button" at bounding box center [768, 1398] width 41 height 41
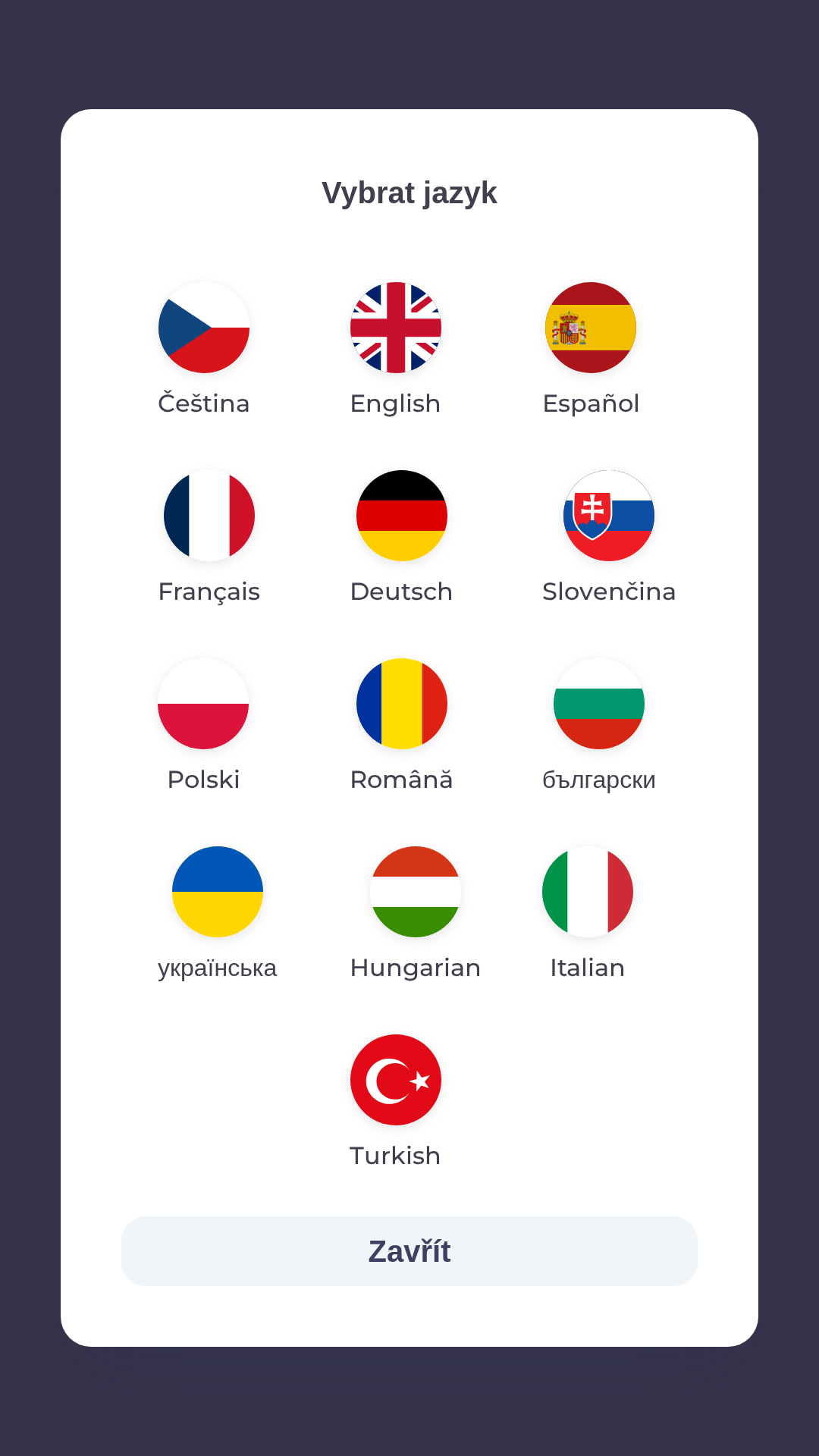
click at [218, 713] on img "button" at bounding box center [202, 704] width 91 height 91
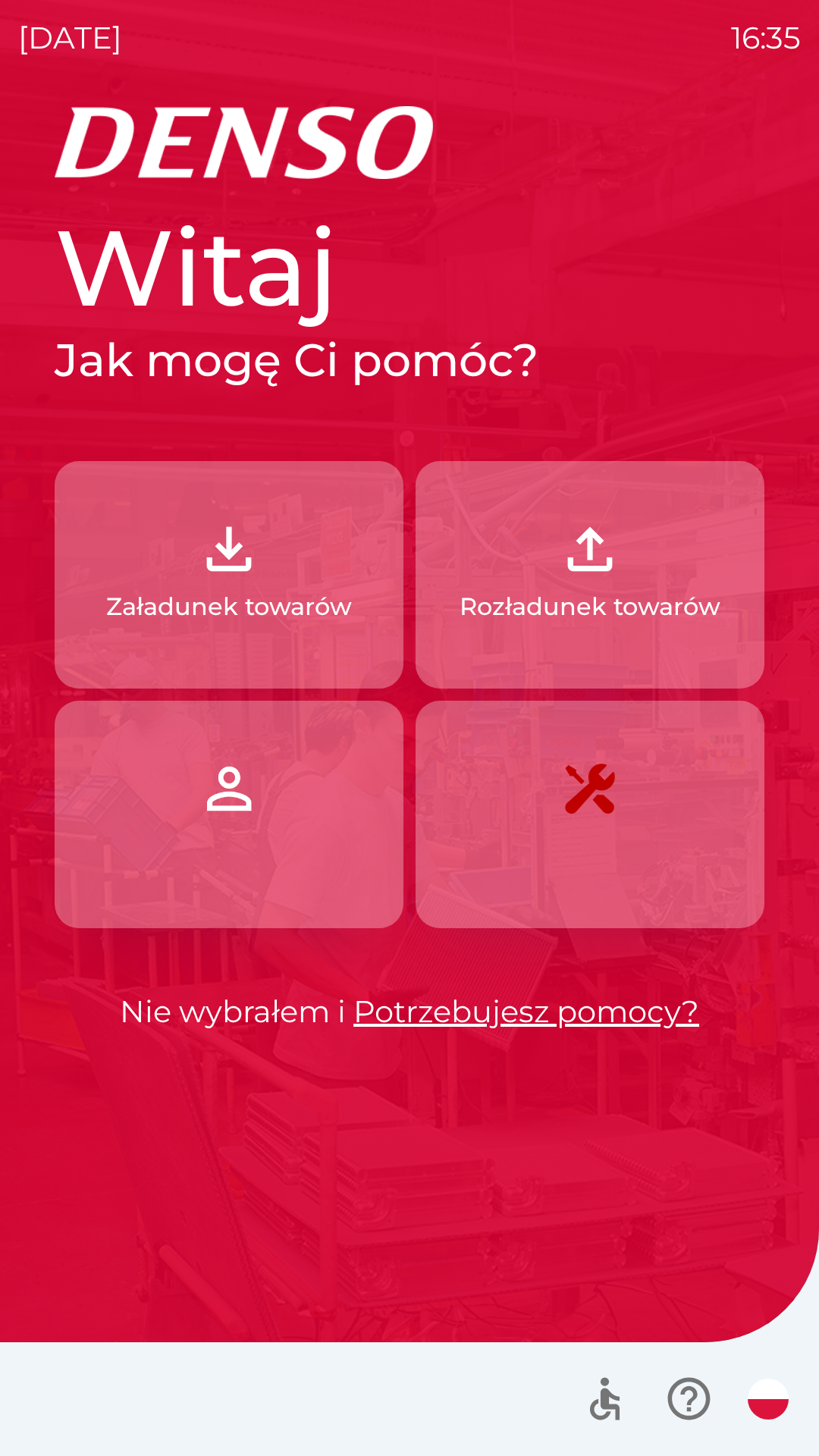
click at [221, 569] on img "button" at bounding box center [229, 549] width 67 height 67
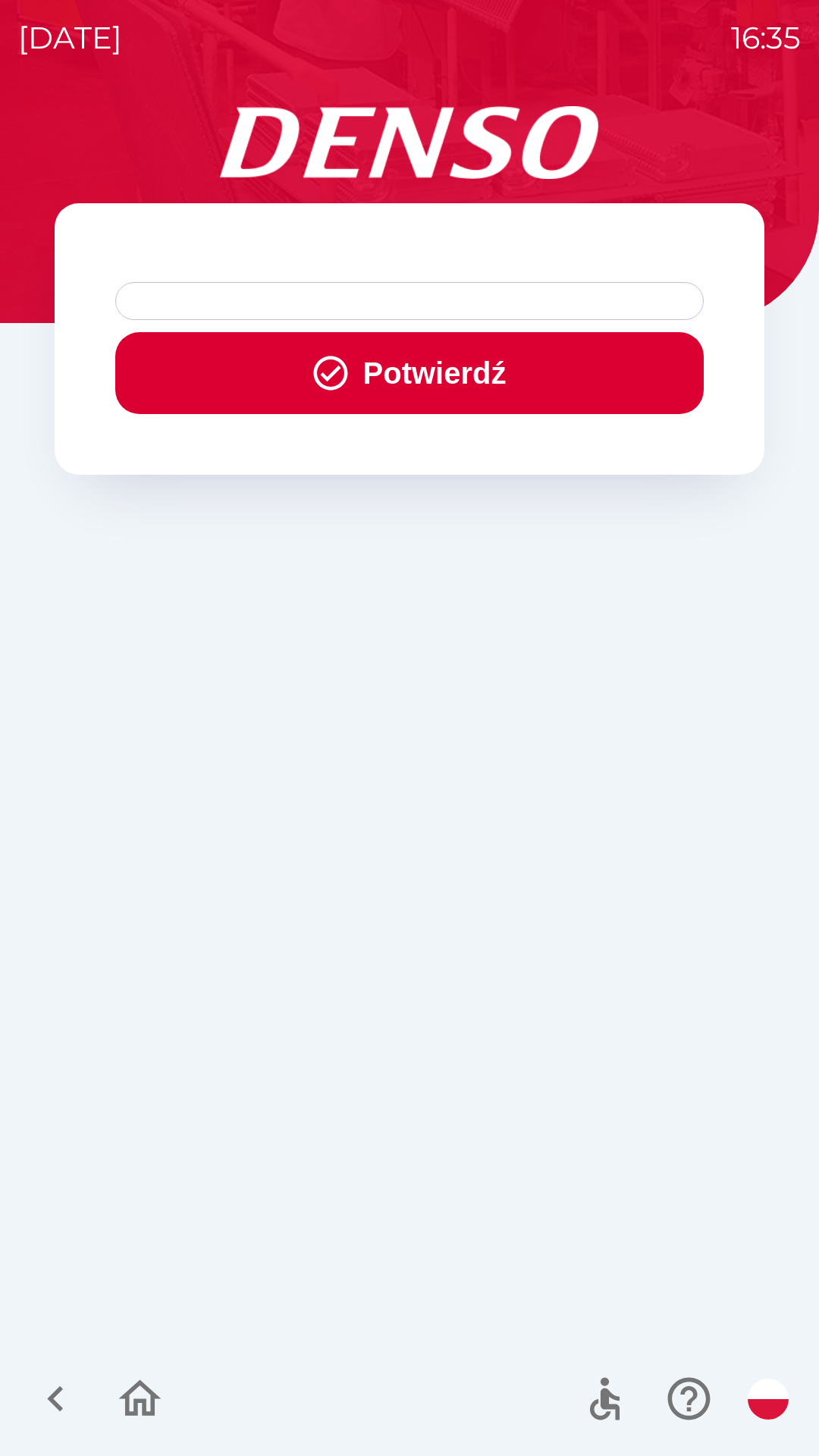
click at [315, 302] on div at bounding box center [410, 300] width 589 height 38
click at [406, 385] on button "Potwierdź" at bounding box center [410, 373] width 589 height 82
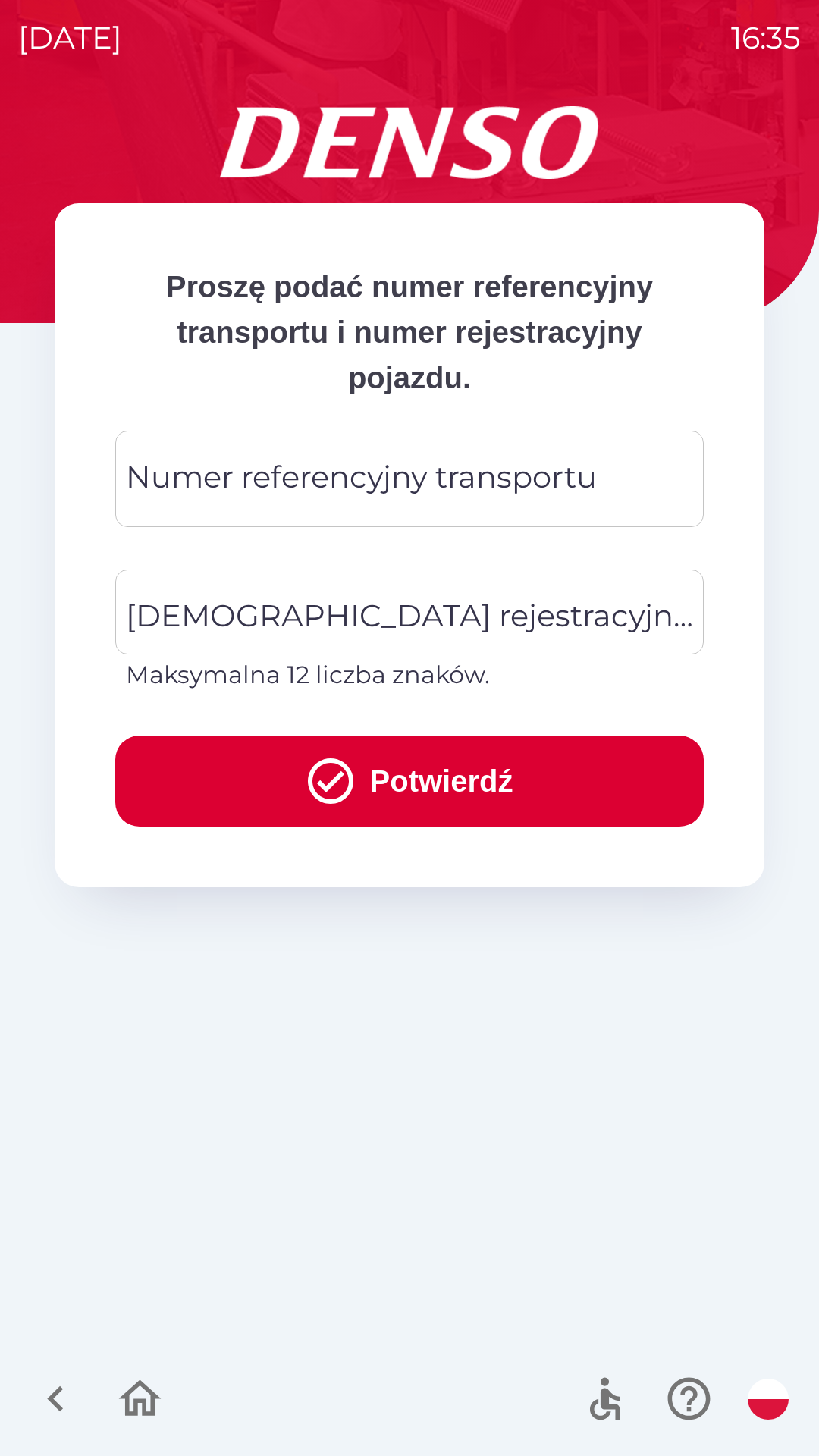
click at [295, 483] on div "Numer referencyjny transportu Numer referencyjny transportu" at bounding box center [410, 479] width 589 height 96
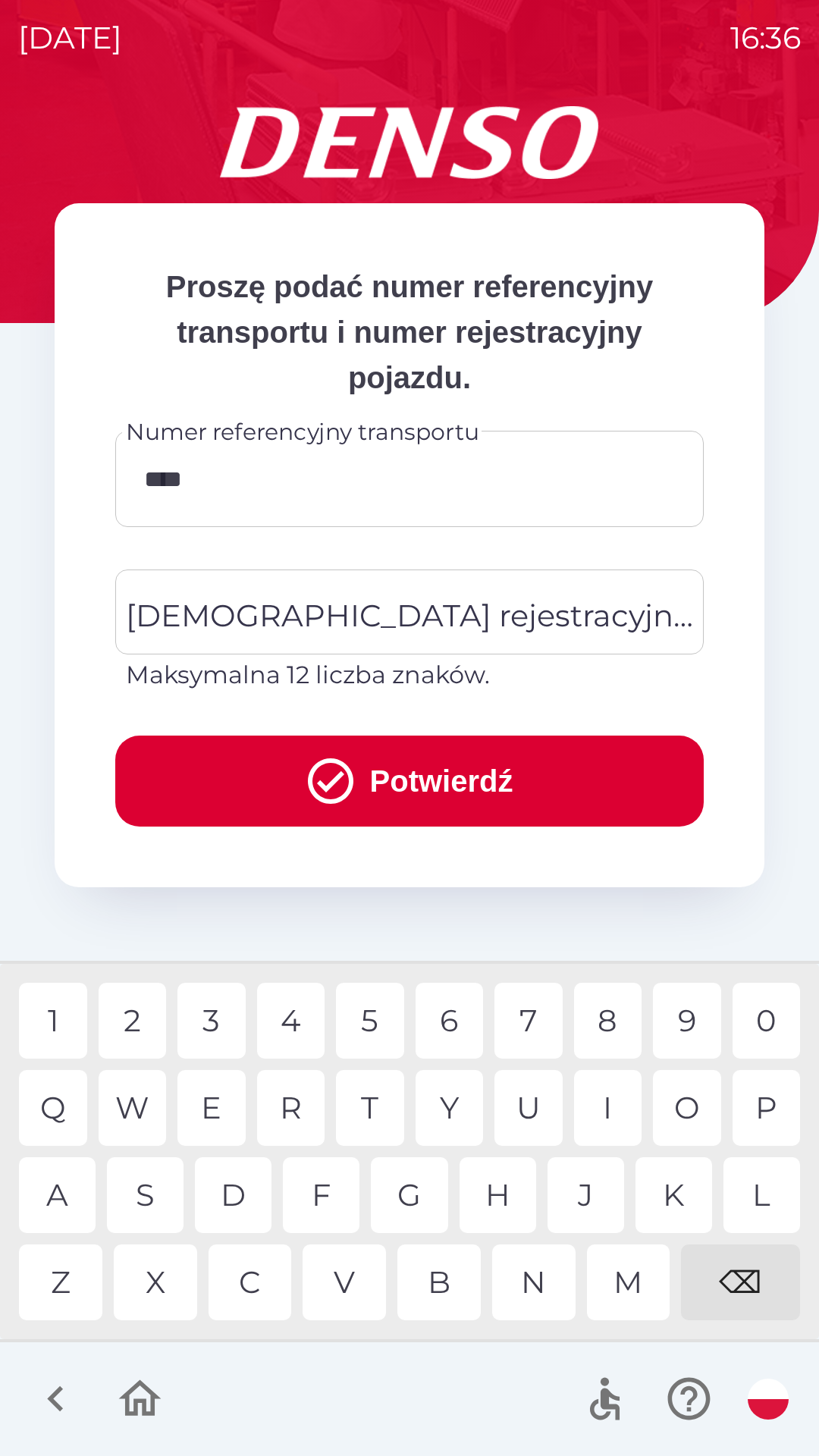
click at [55, 1026] on div "1" at bounding box center [53, 1021] width 68 height 75
click at [613, 1018] on div "8" at bounding box center [608, 1021] width 68 height 75
click at [53, 1025] on div "1" at bounding box center [53, 1021] width 68 height 75
click at [61, 1027] on div "1" at bounding box center [53, 1021] width 68 height 75
type input "**********"
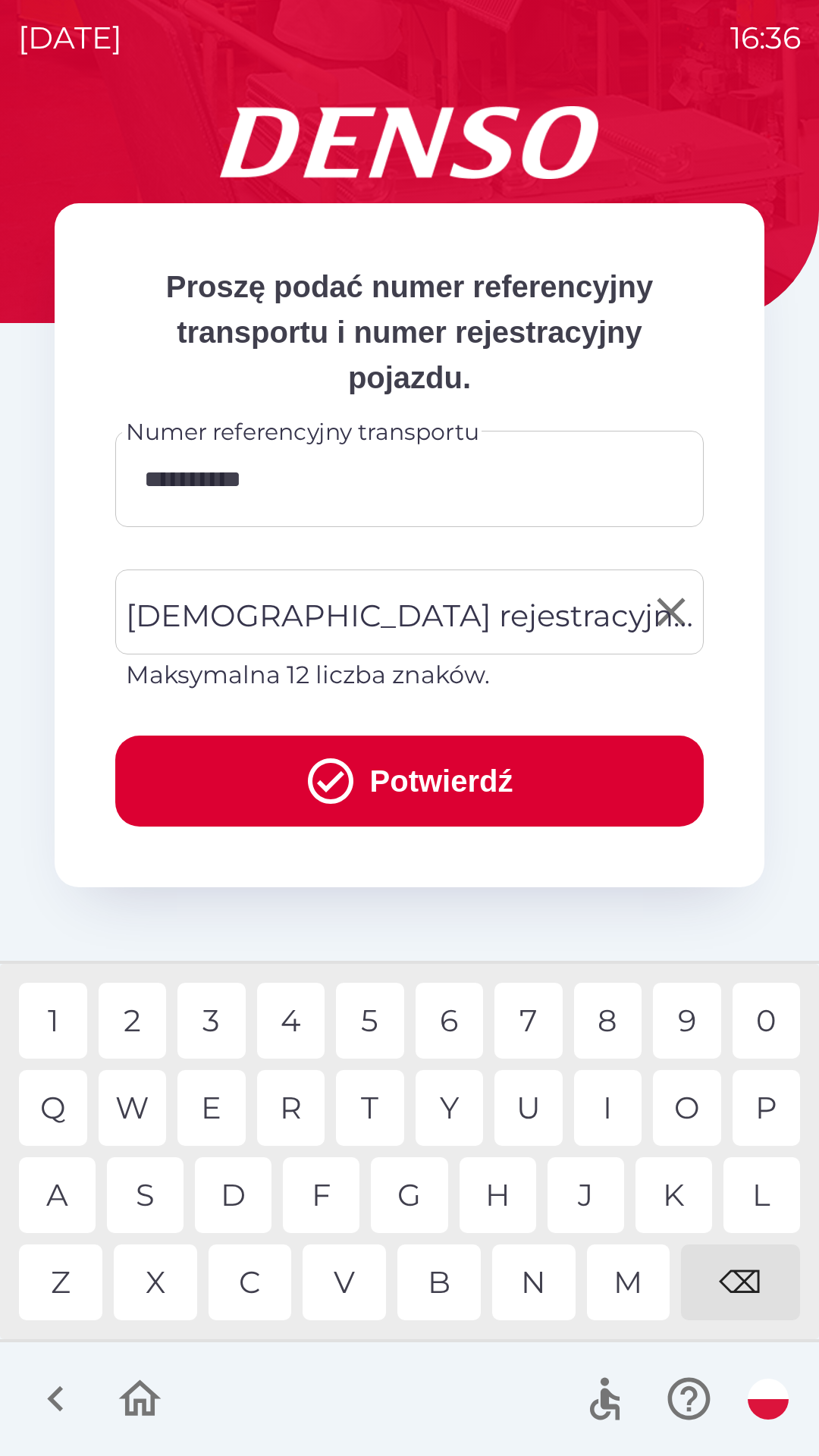
click at [312, 629] on div "[DEMOGRAPHIC_DATA] rejestracyjna pojazdu [DEMOGRAPHIC_DATA] rejestracyjna pojaz…" at bounding box center [410, 631] width 589 height 124
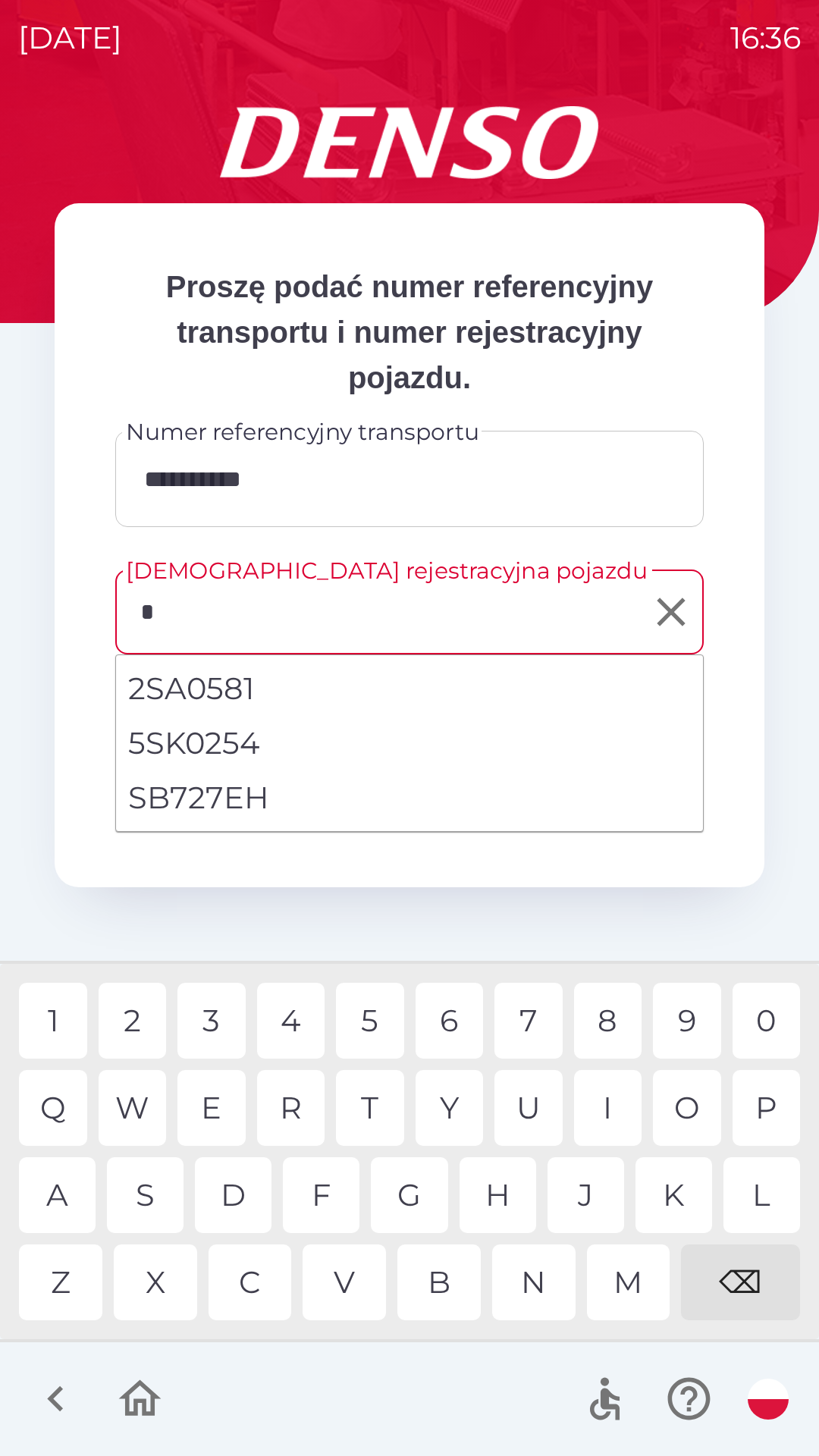
click at [155, 1188] on div "S" at bounding box center [145, 1195] width 76 height 75
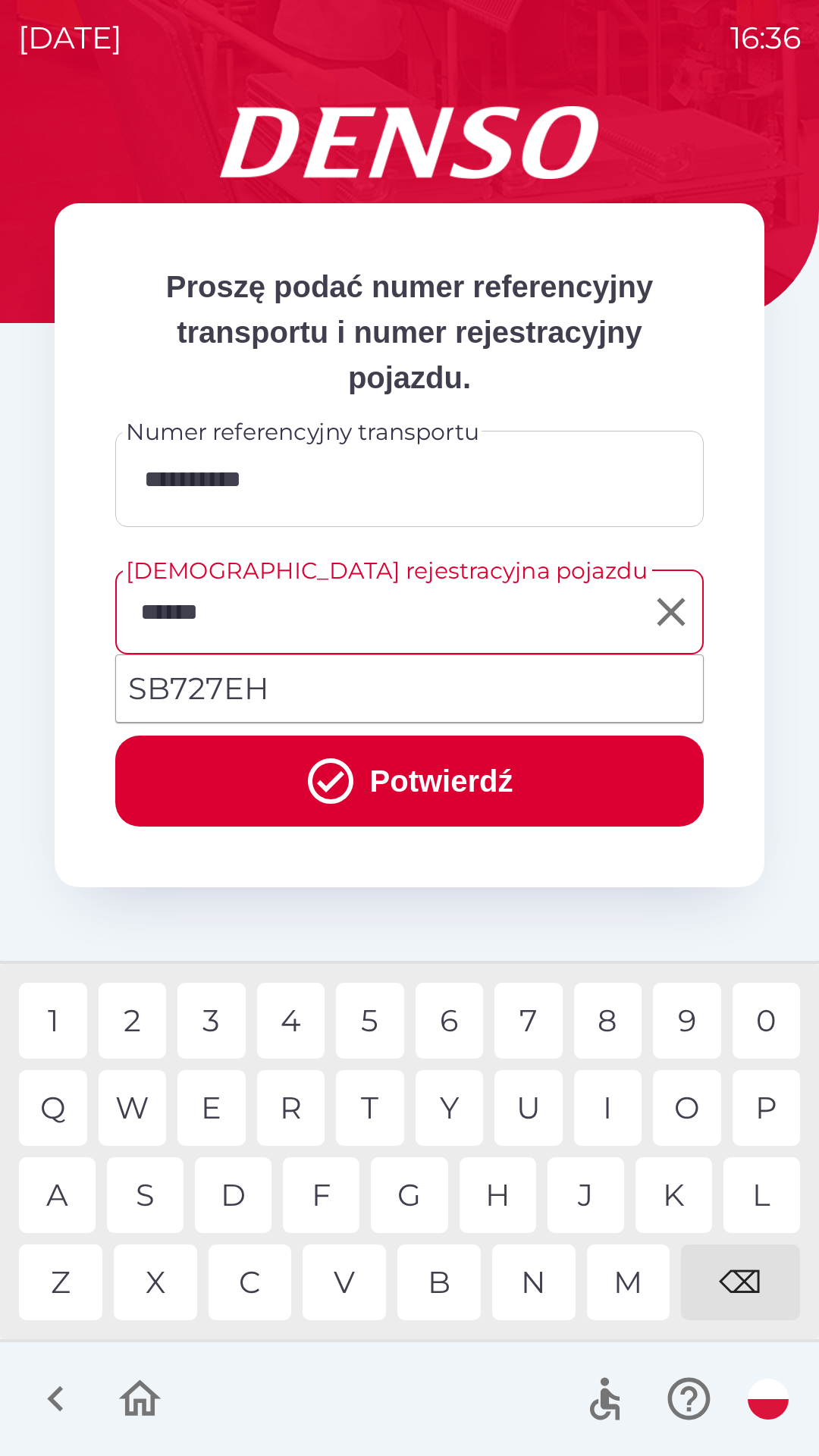
type input "*******"
click at [508, 1209] on div "H" at bounding box center [497, 1195] width 76 height 75
click at [413, 777] on button "Potwierdź" at bounding box center [410, 781] width 589 height 91
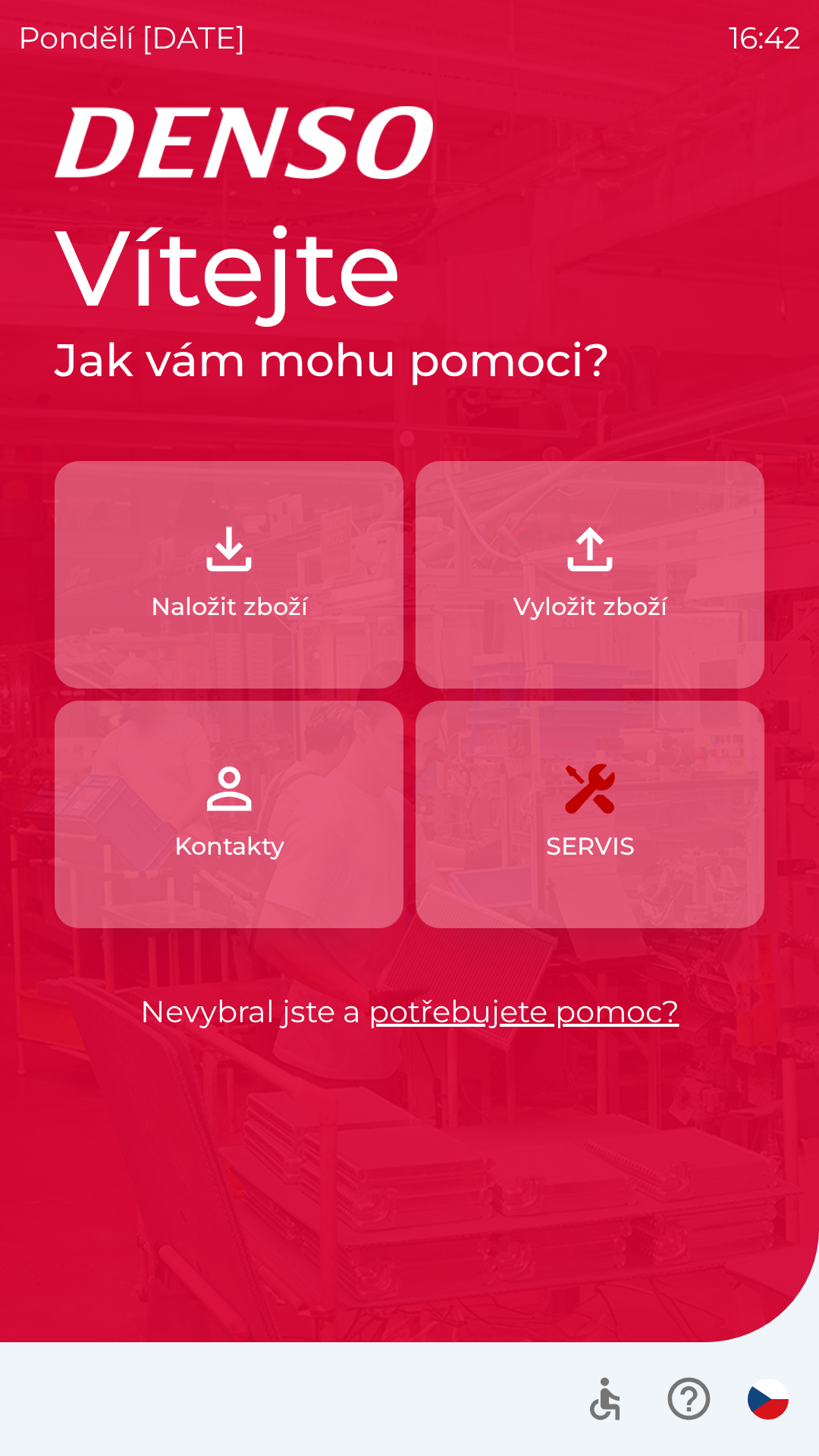
click at [279, 593] on p "Naložit zboží" at bounding box center [229, 606] width 157 height 36
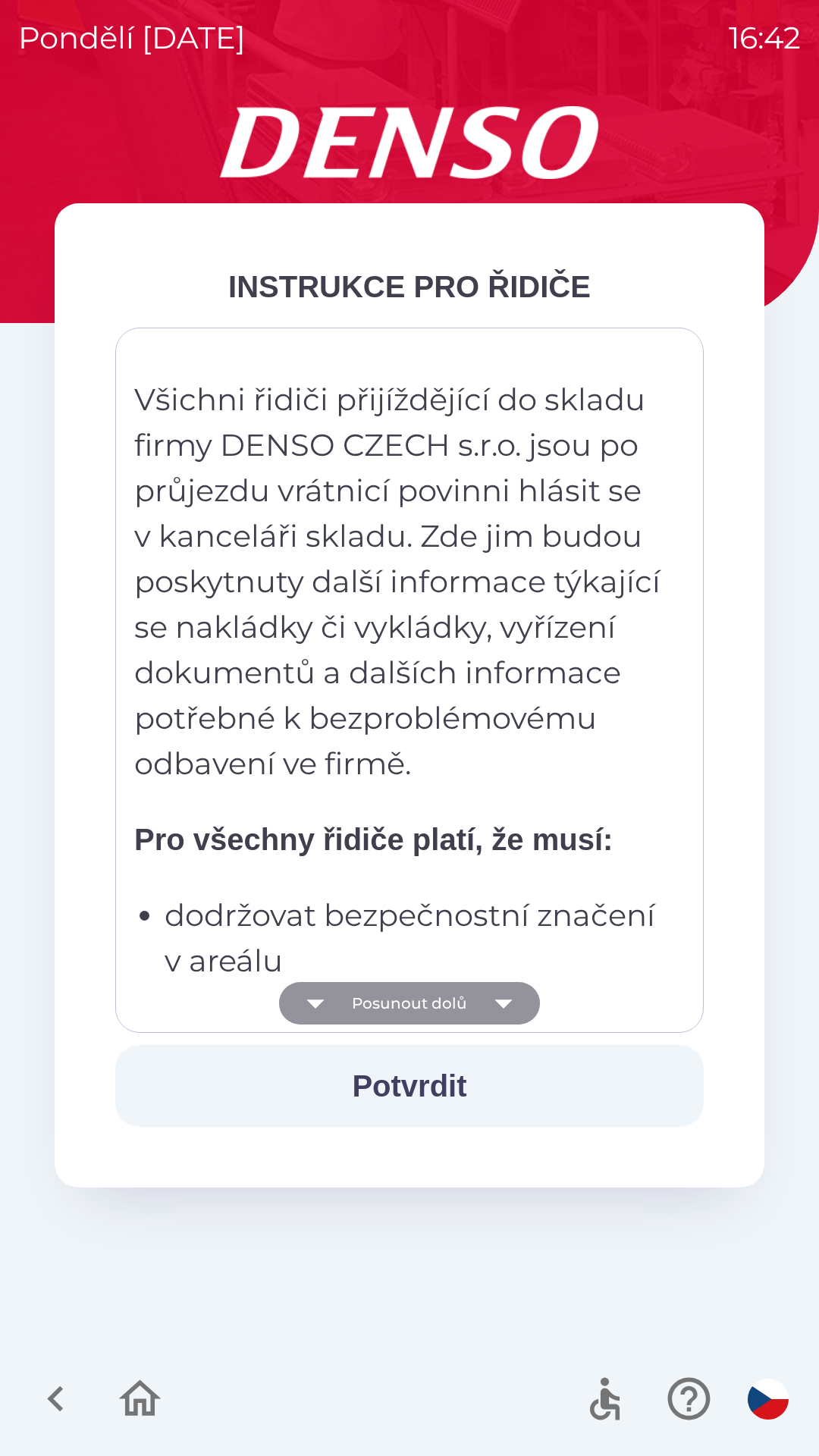
click at [436, 1009] on button "Posunout dolů" at bounding box center [409, 1003] width 261 height 43
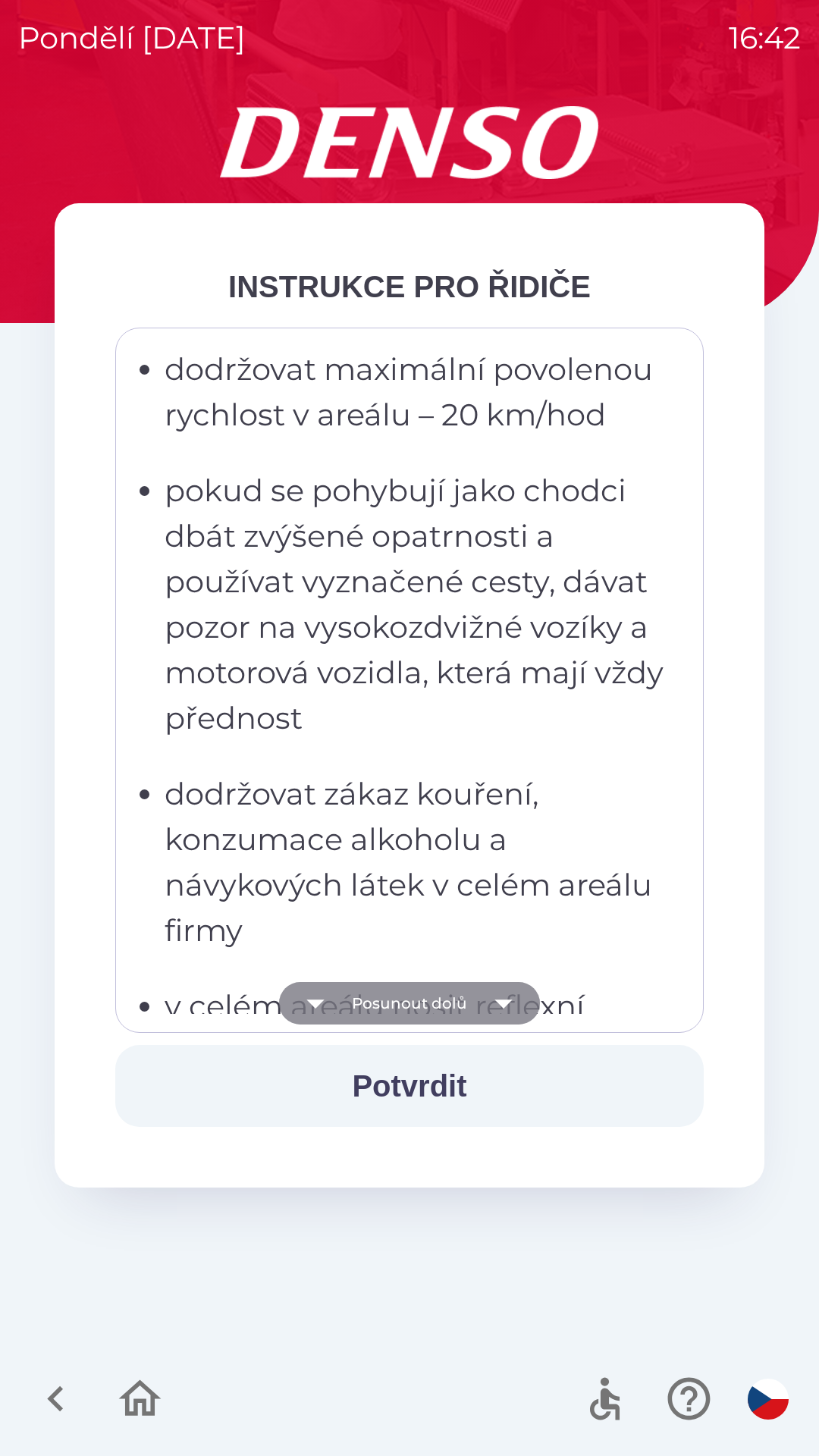
click at [432, 1013] on button "Posunout dolů" at bounding box center [409, 1003] width 261 height 43
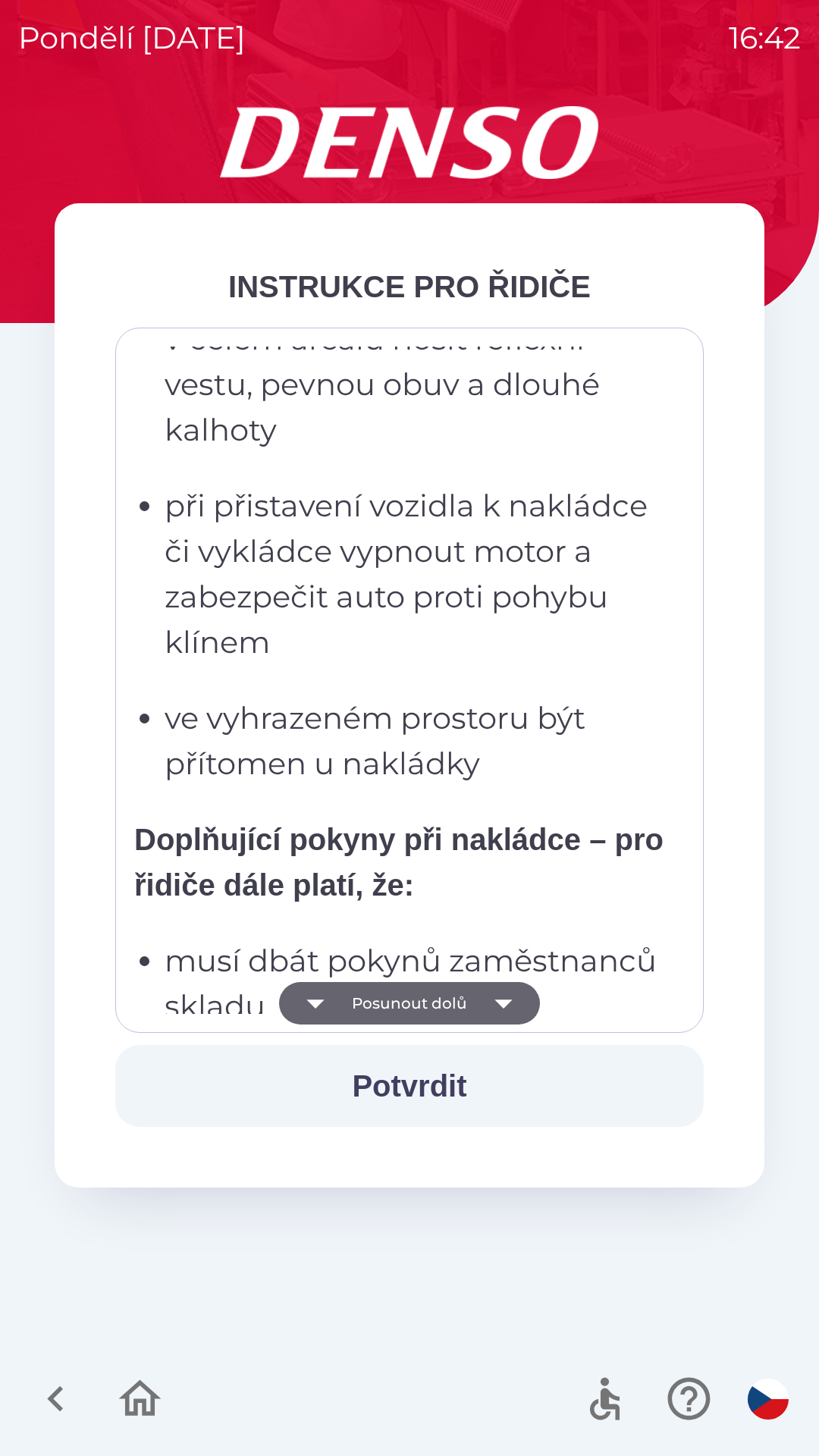
click at [437, 1007] on button "Posunout dolů" at bounding box center [409, 1003] width 261 height 43
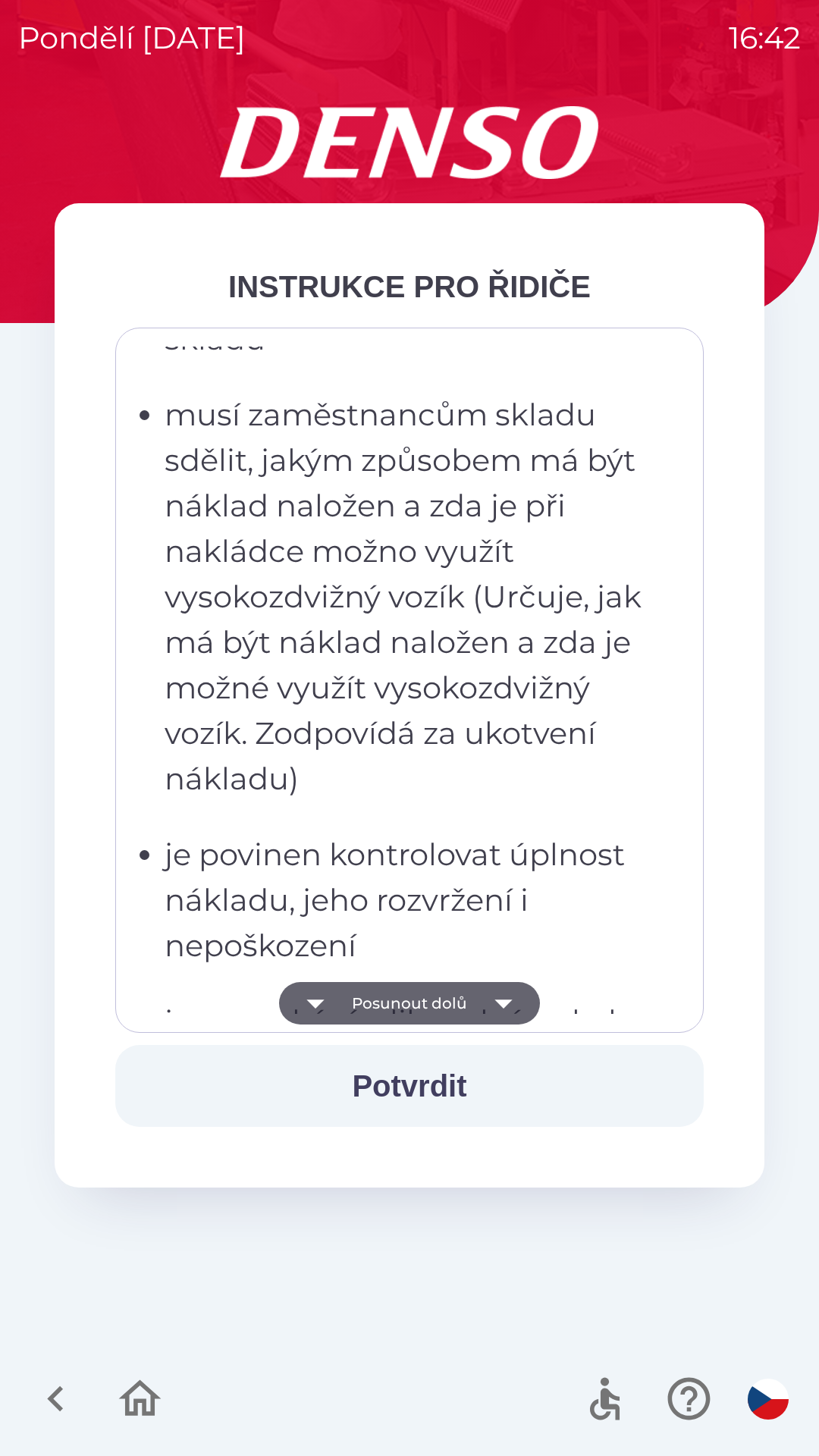
click at [430, 1004] on button "Posunout dolů" at bounding box center [409, 1003] width 261 height 43
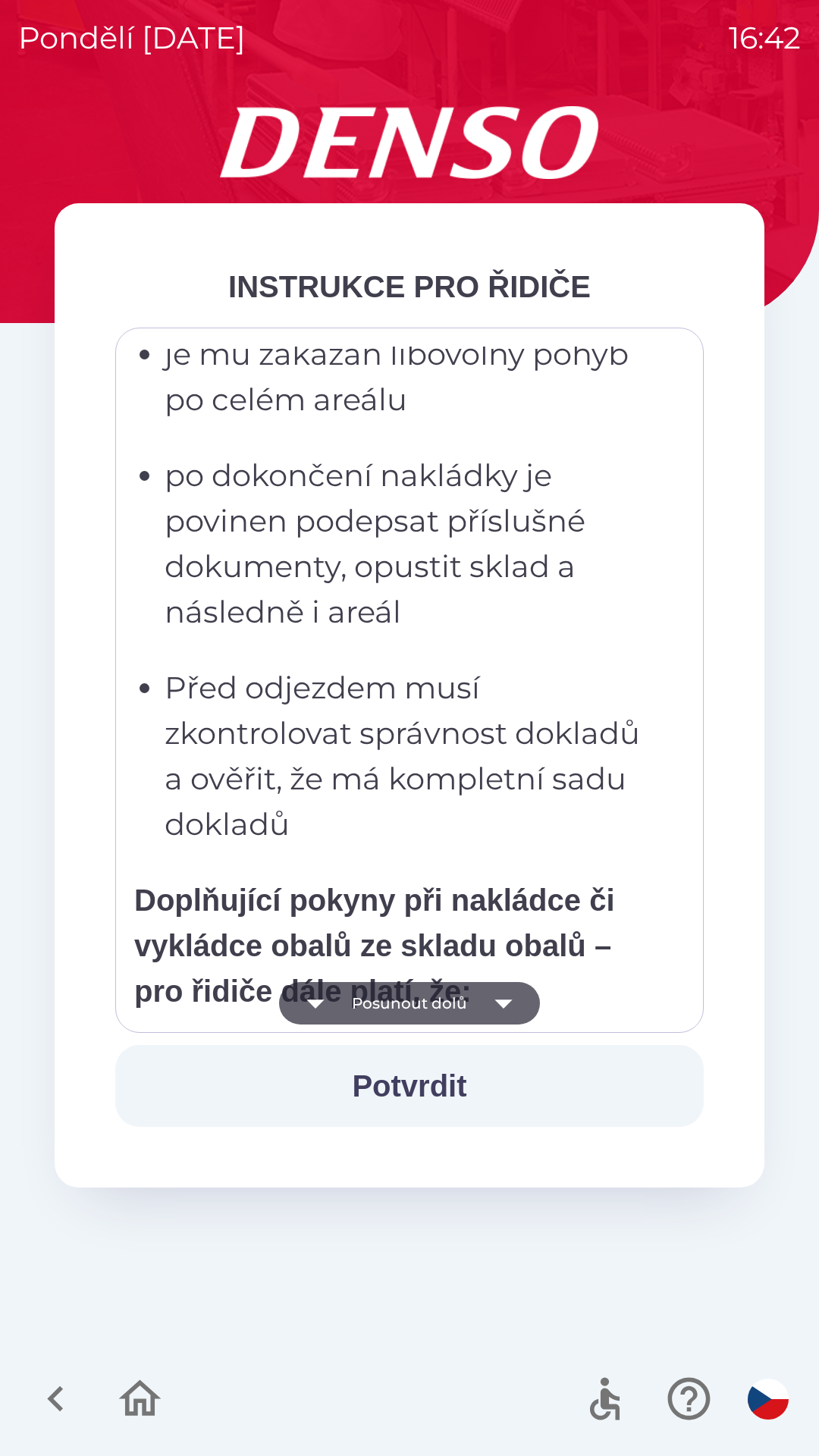
click at [438, 1012] on button "Posunout dolů" at bounding box center [409, 1003] width 261 height 43
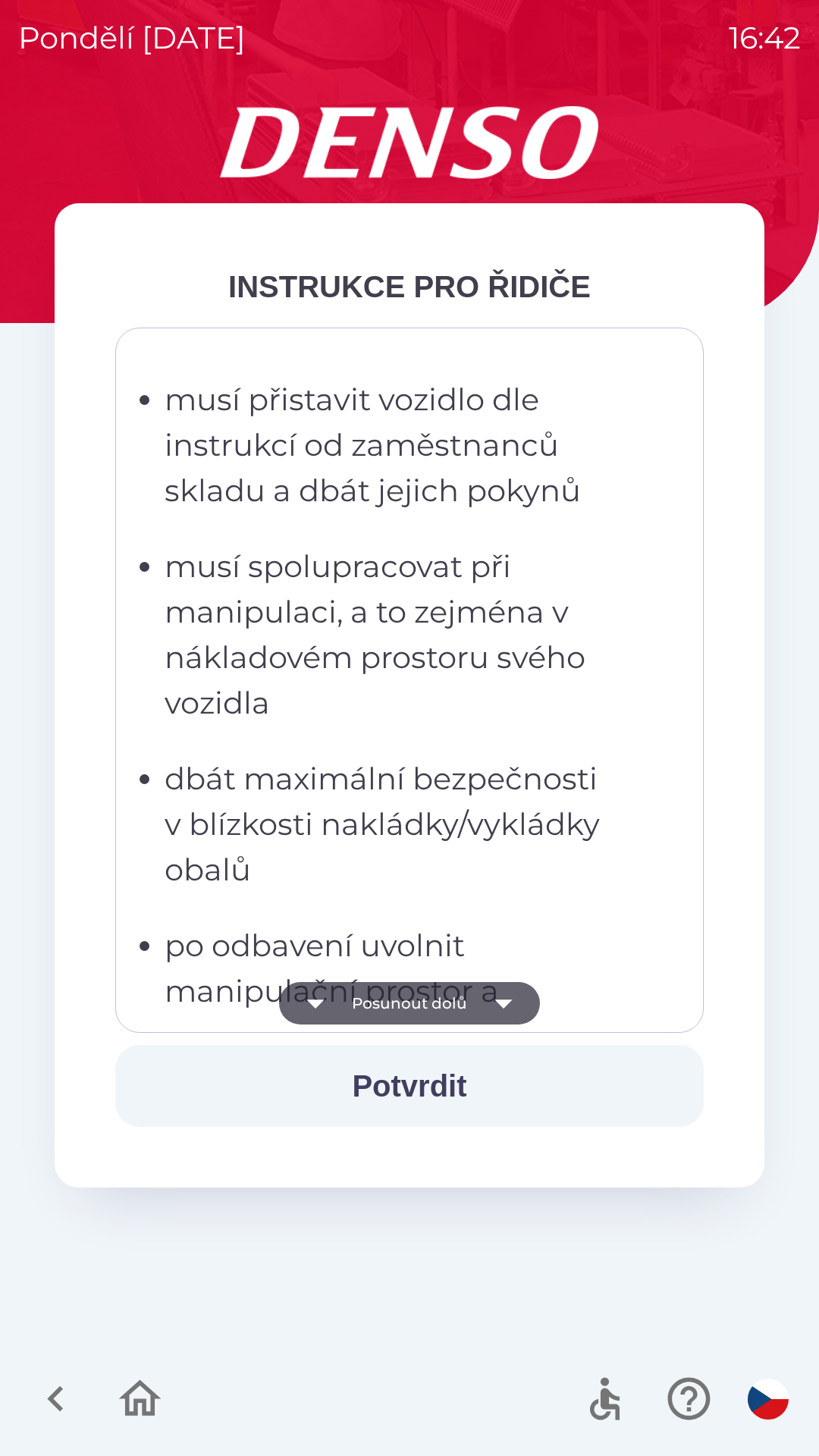
click at [436, 1007] on button "Posunout dolů" at bounding box center [409, 1003] width 261 height 43
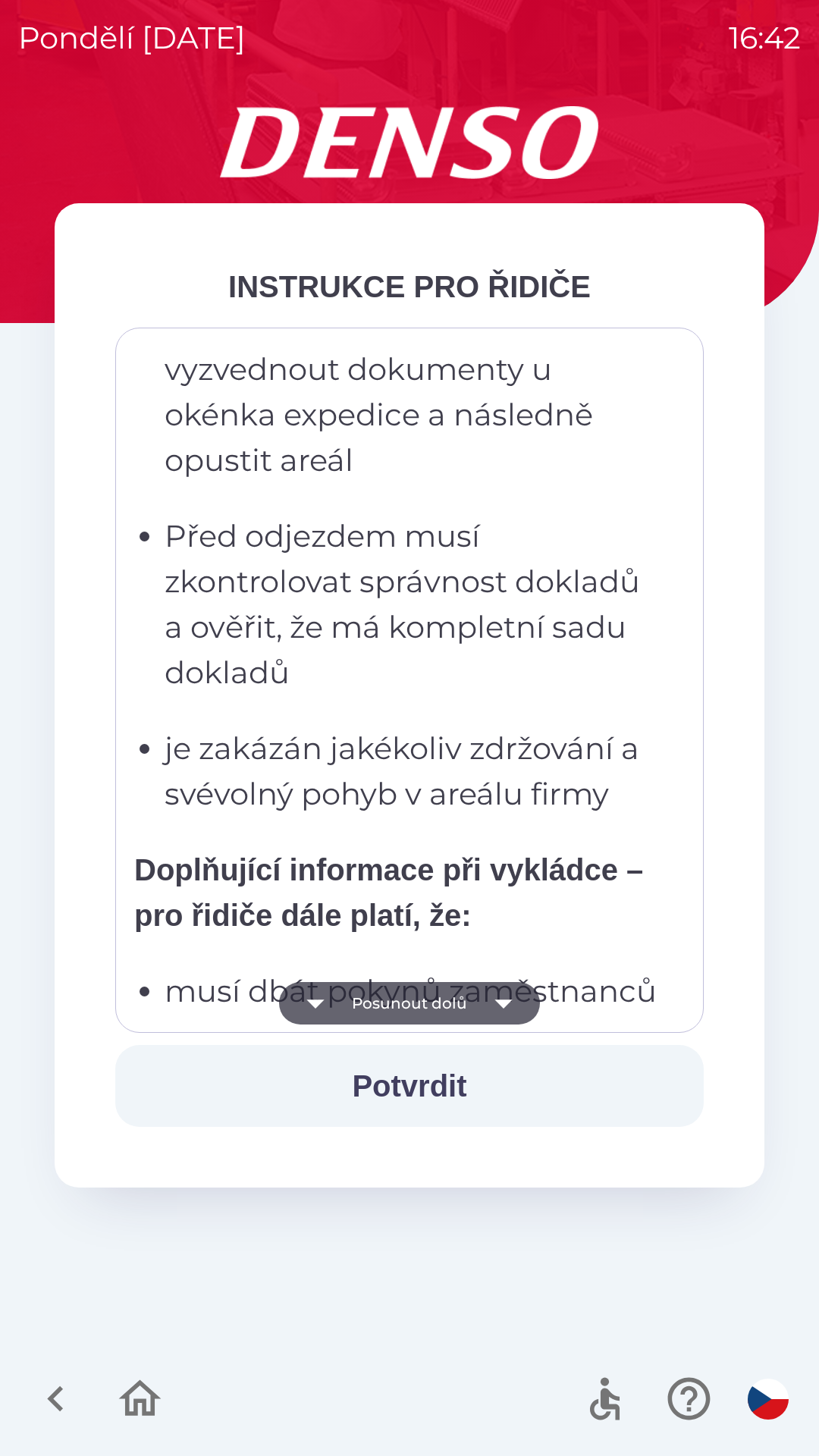
click at [427, 1007] on button "Posunout dolů" at bounding box center [409, 1003] width 261 height 43
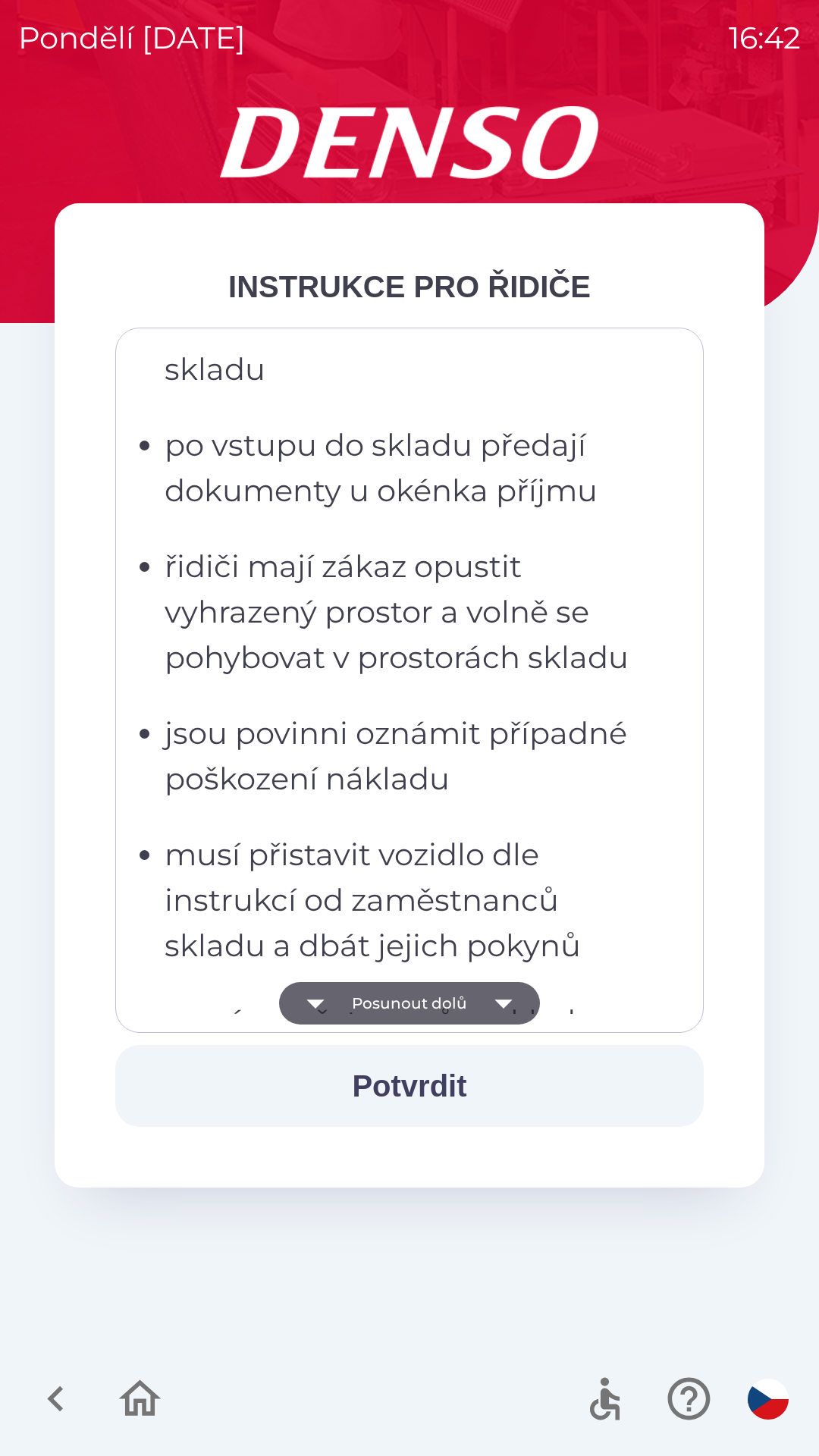
click at [442, 1005] on button "Posunout dolů" at bounding box center [409, 1003] width 261 height 43
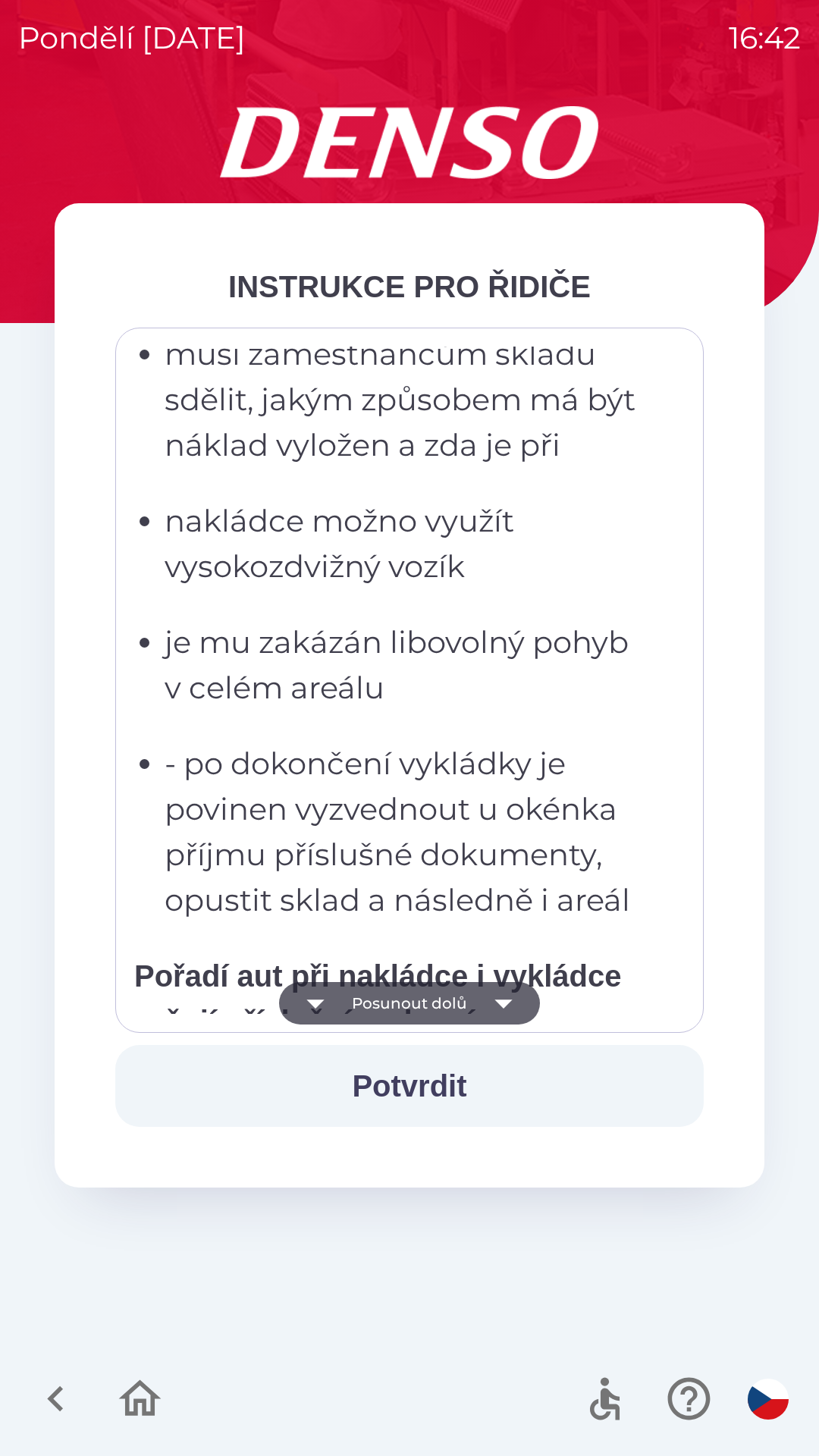
click at [431, 1009] on button "Posunout dolů" at bounding box center [409, 1003] width 261 height 43
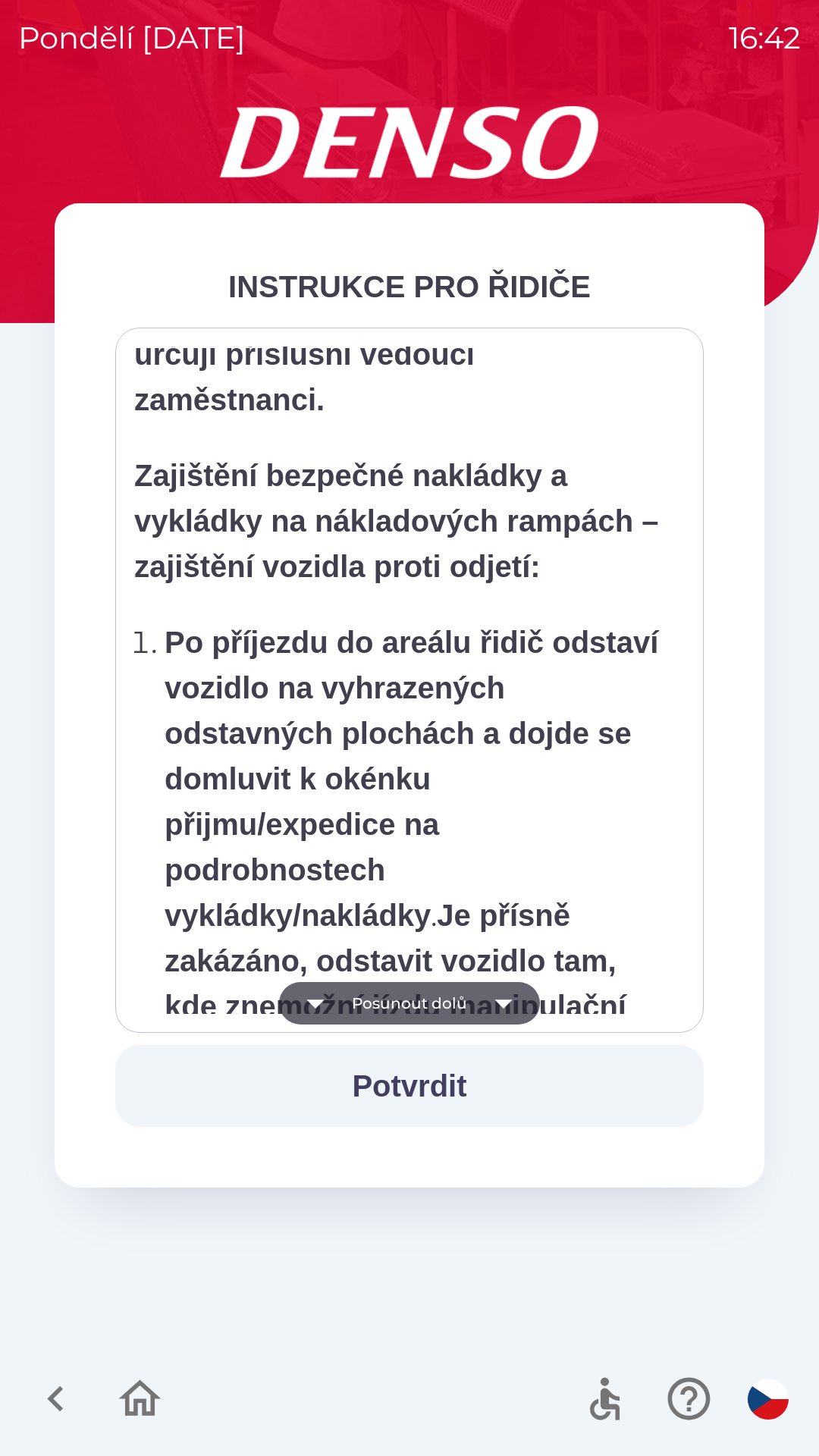
click at [430, 1005] on button "Posunout dolů" at bounding box center [409, 1003] width 261 height 43
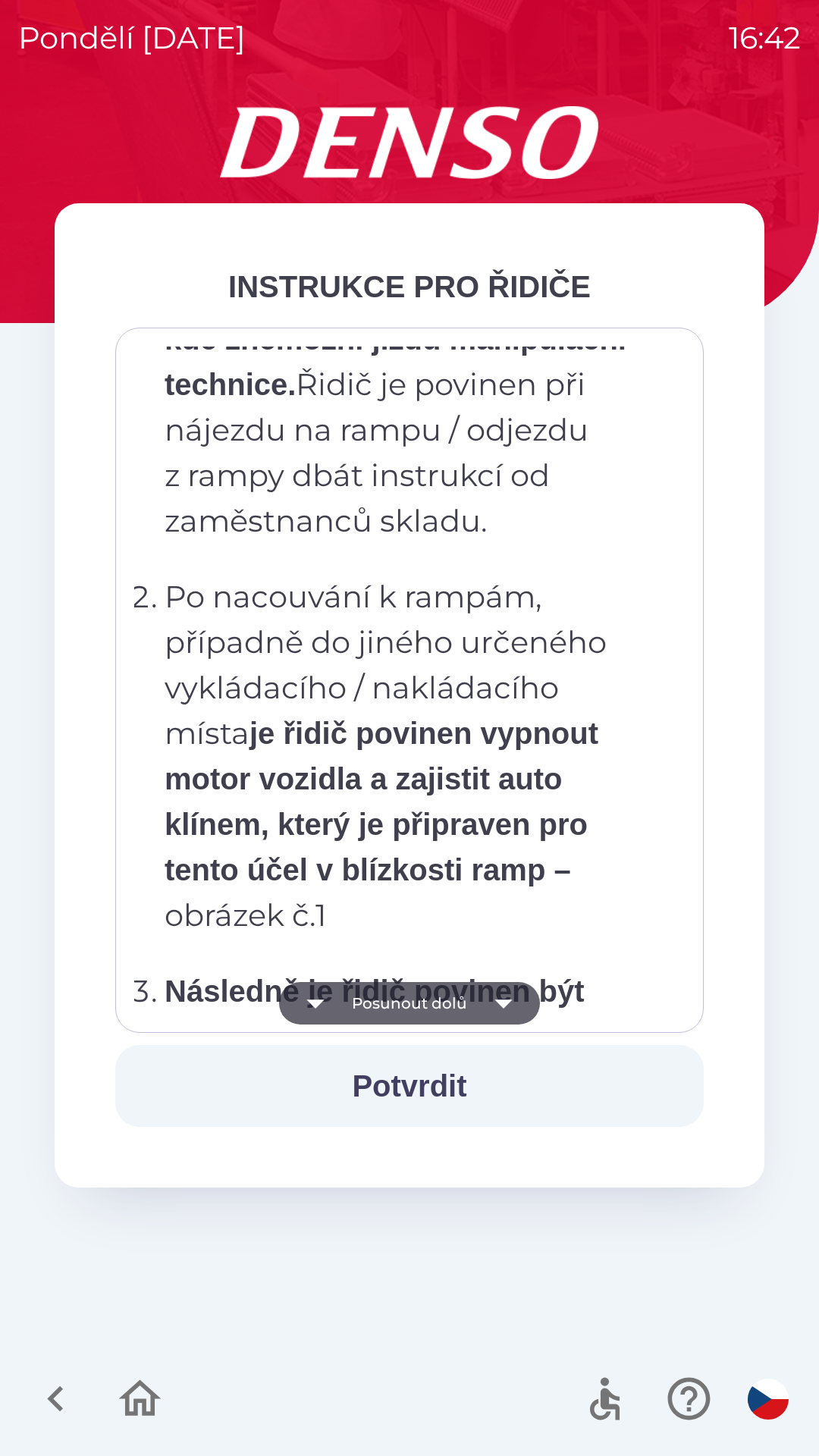
click at [441, 1005] on button "Posunout dolů" at bounding box center [409, 1003] width 261 height 43
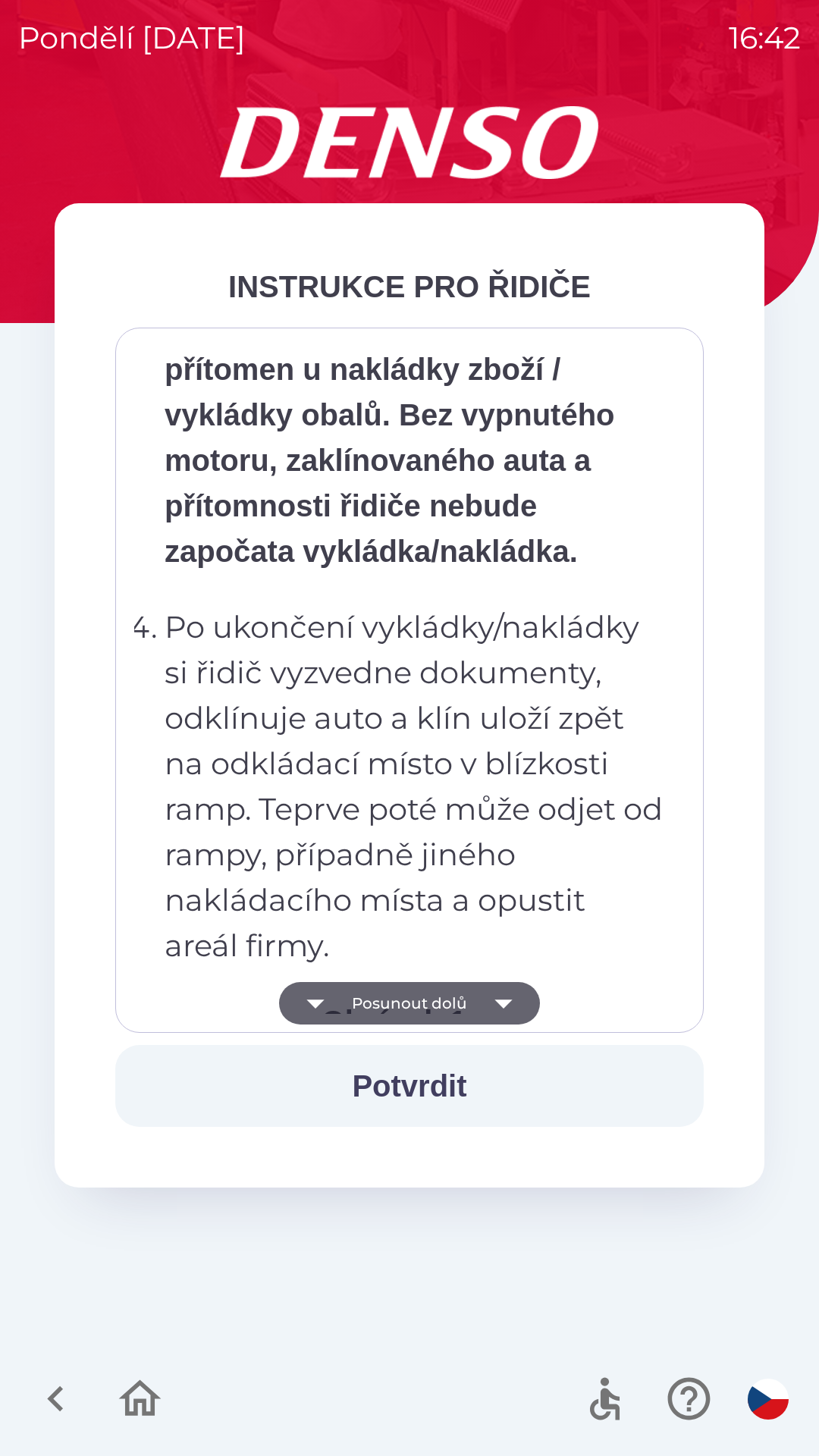
click at [445, 1001] on button "Posunout dolů" at bounding box center [409, 1003] width 261 height 43
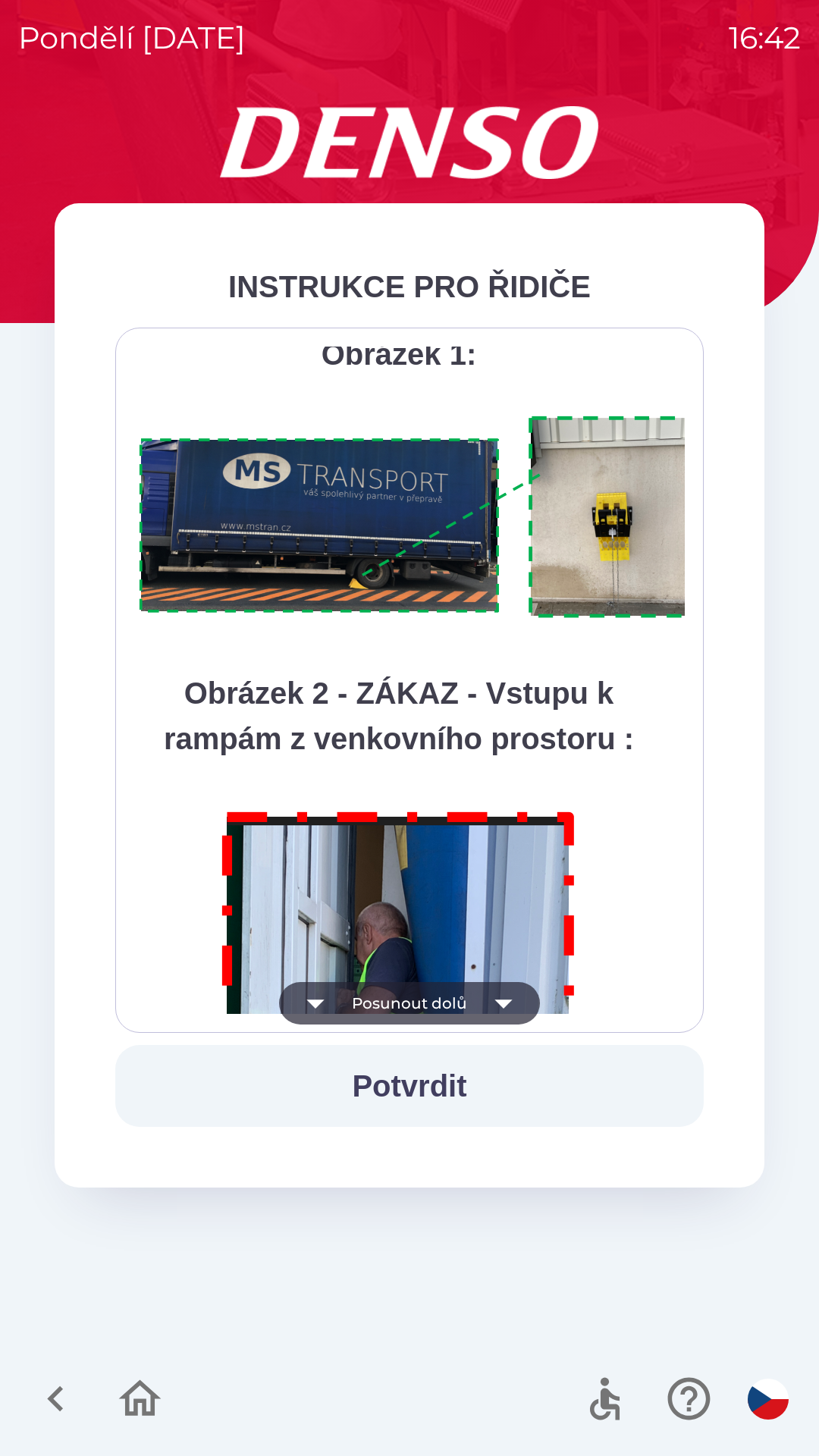
click at [454, 1005] on button "Posunout dolů" at bounding box center [409, 1003] width 261 height 43
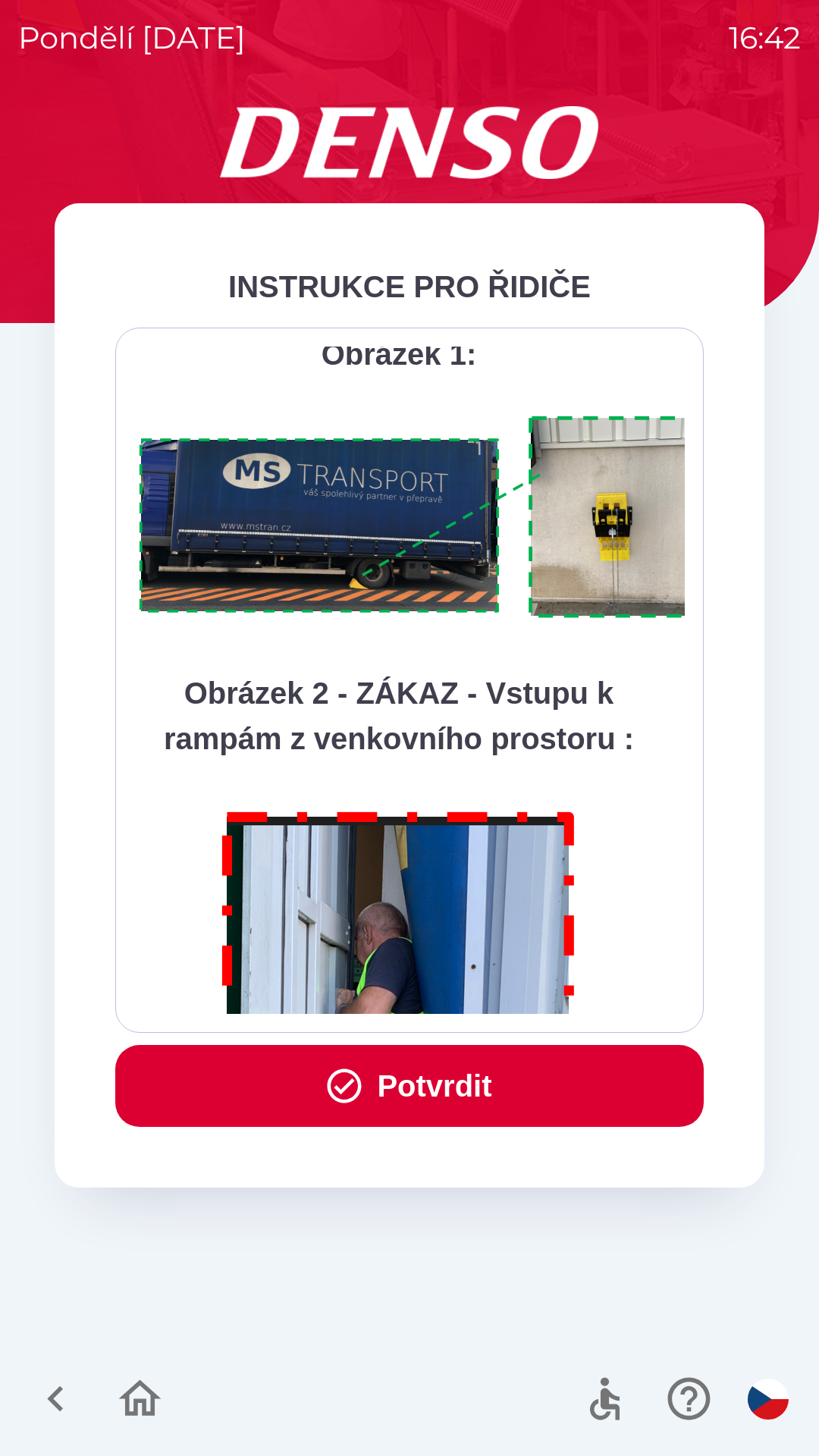
scroll to position [8521, 0]
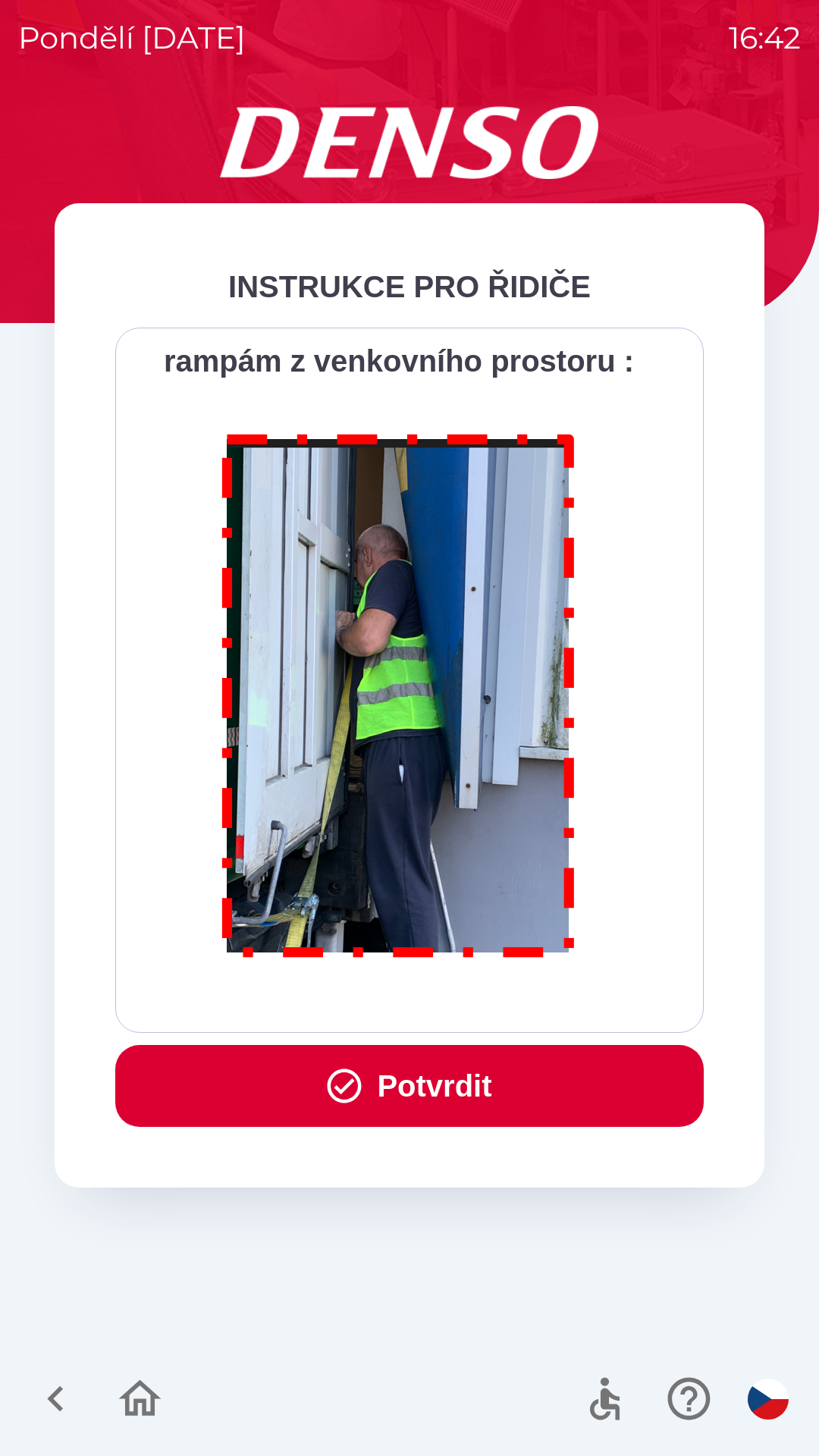
click at [441, 1088] on button "Potvrdit" at bounding box center [410, 1086] width 589 height 82
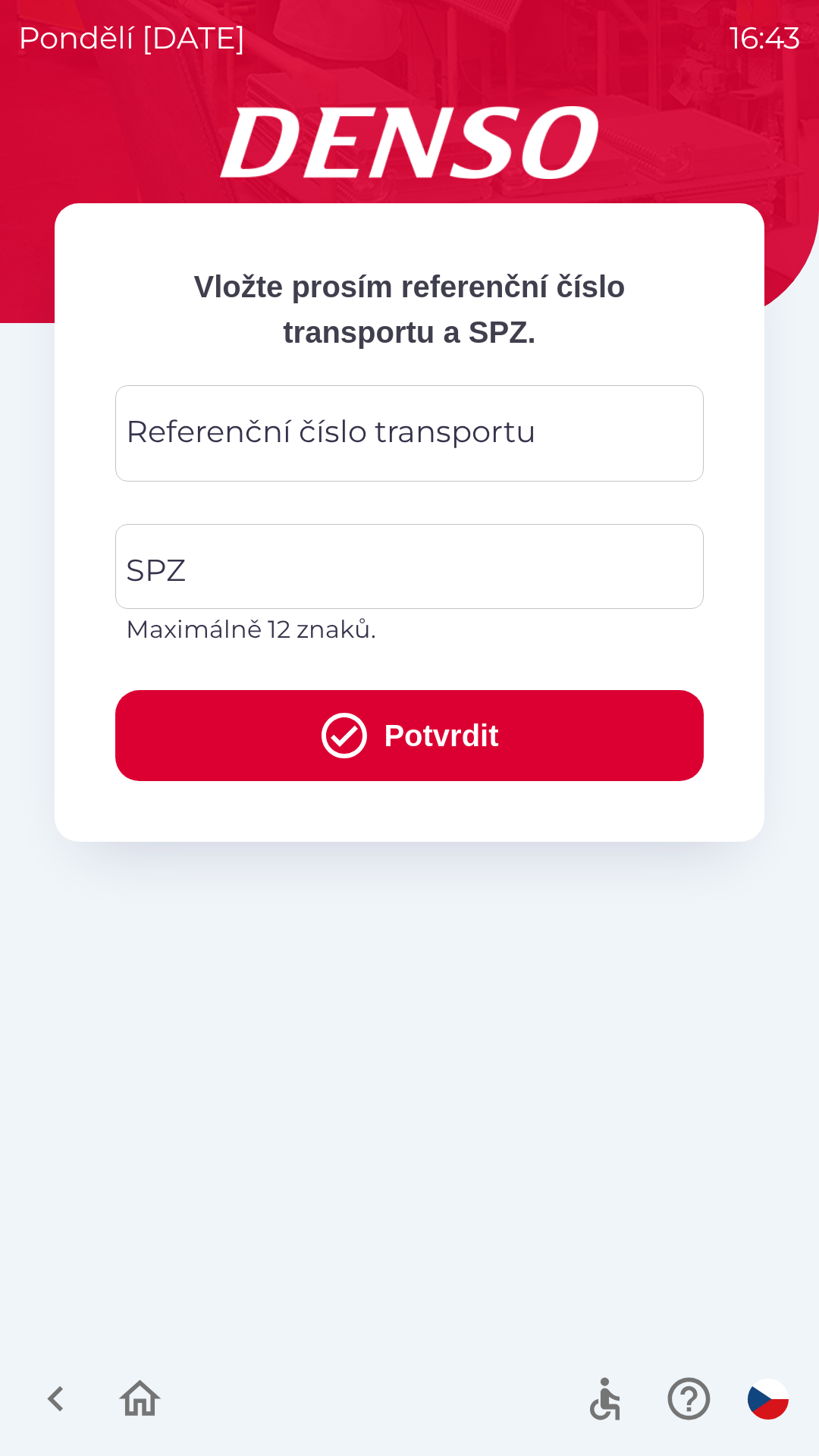
click at [270, 439] on div "Referenční číslo transportu Referenční číslo transportu" at bounding box center [410, 434] width 589 height 96
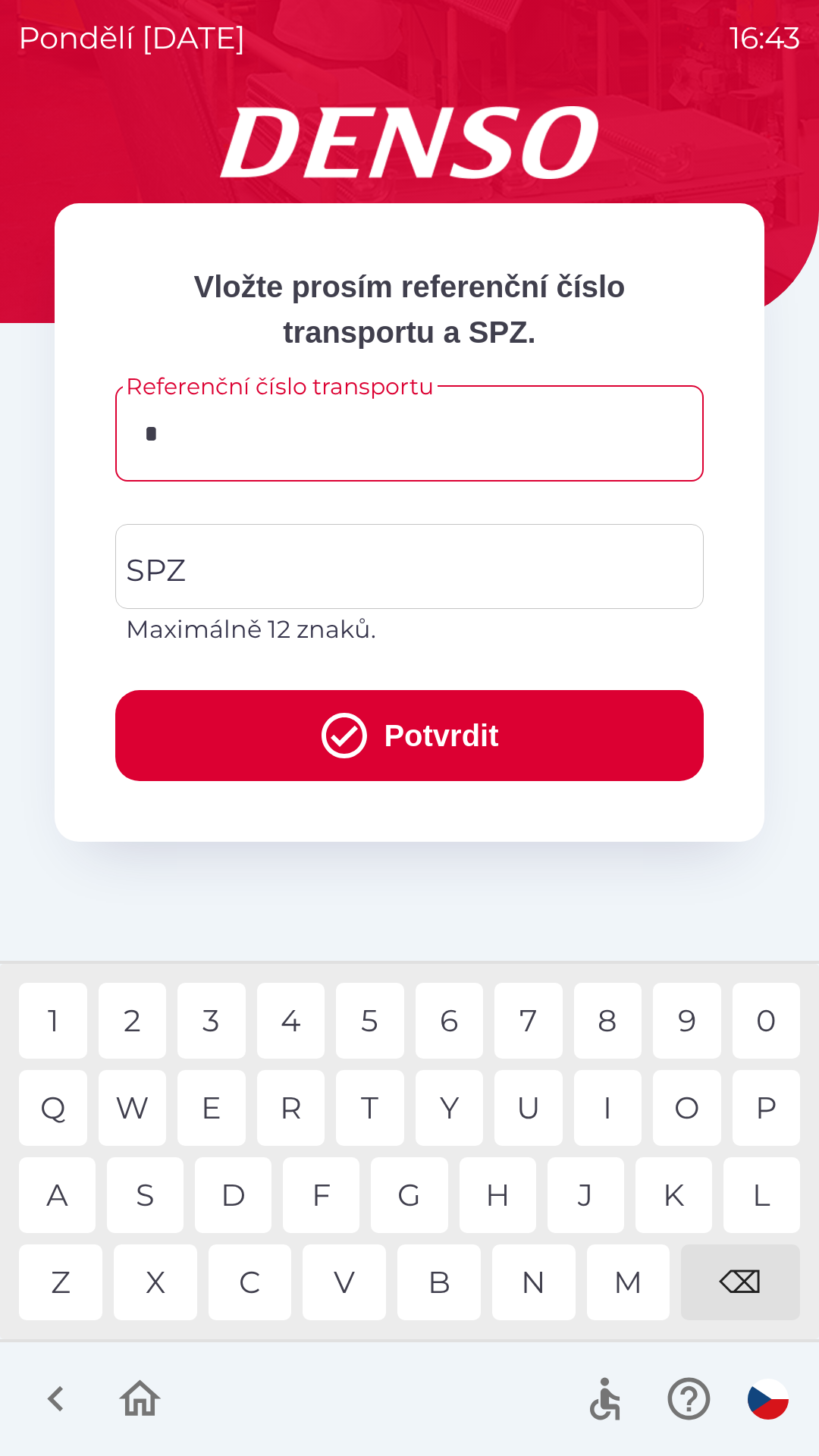
click at [222, 1024] on div "3" at bounding box center [211, 1021] width 68 height 75
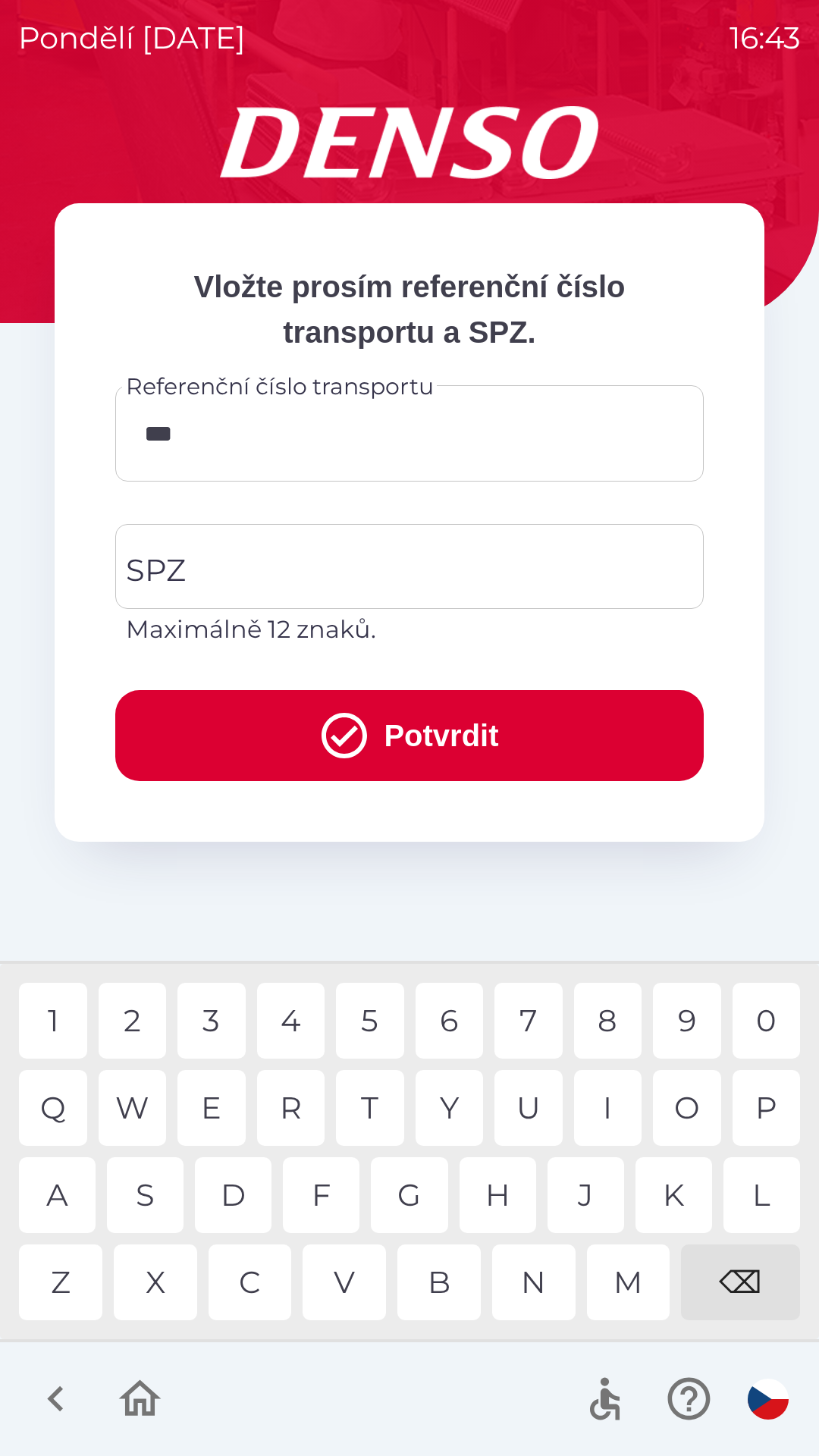
click at [453, 1027] on div "6" at bounding box center [449, 1021] width 68 height 75
type input "******"
click at [173, 580] on div "SPZ SPZ Maximálně 12 znaků." at bounding box center [410, 585] width 589 height 124
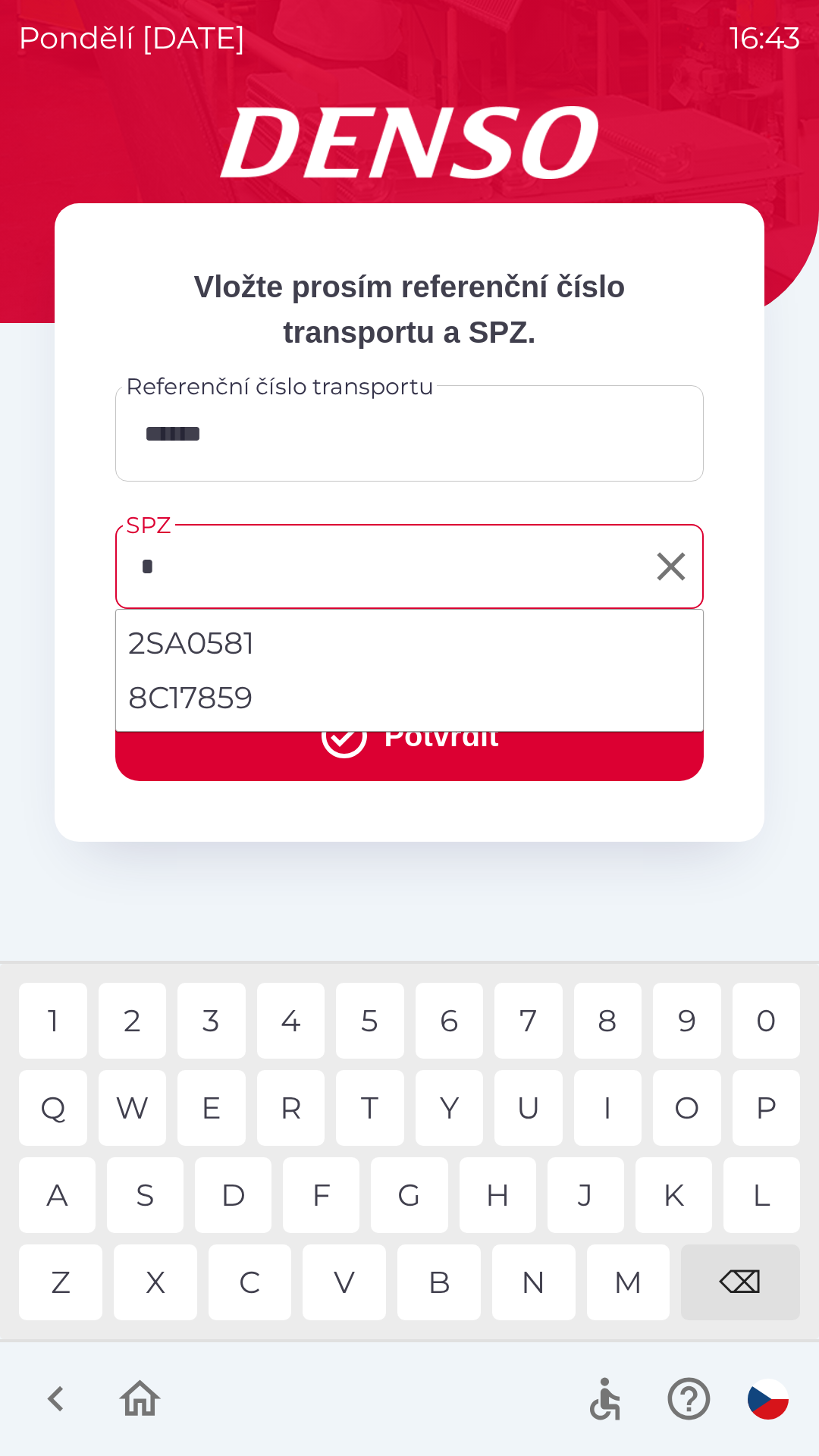
click at [604, 1029] on div "8" at bounding box center [608, 1021] width 68 height 75
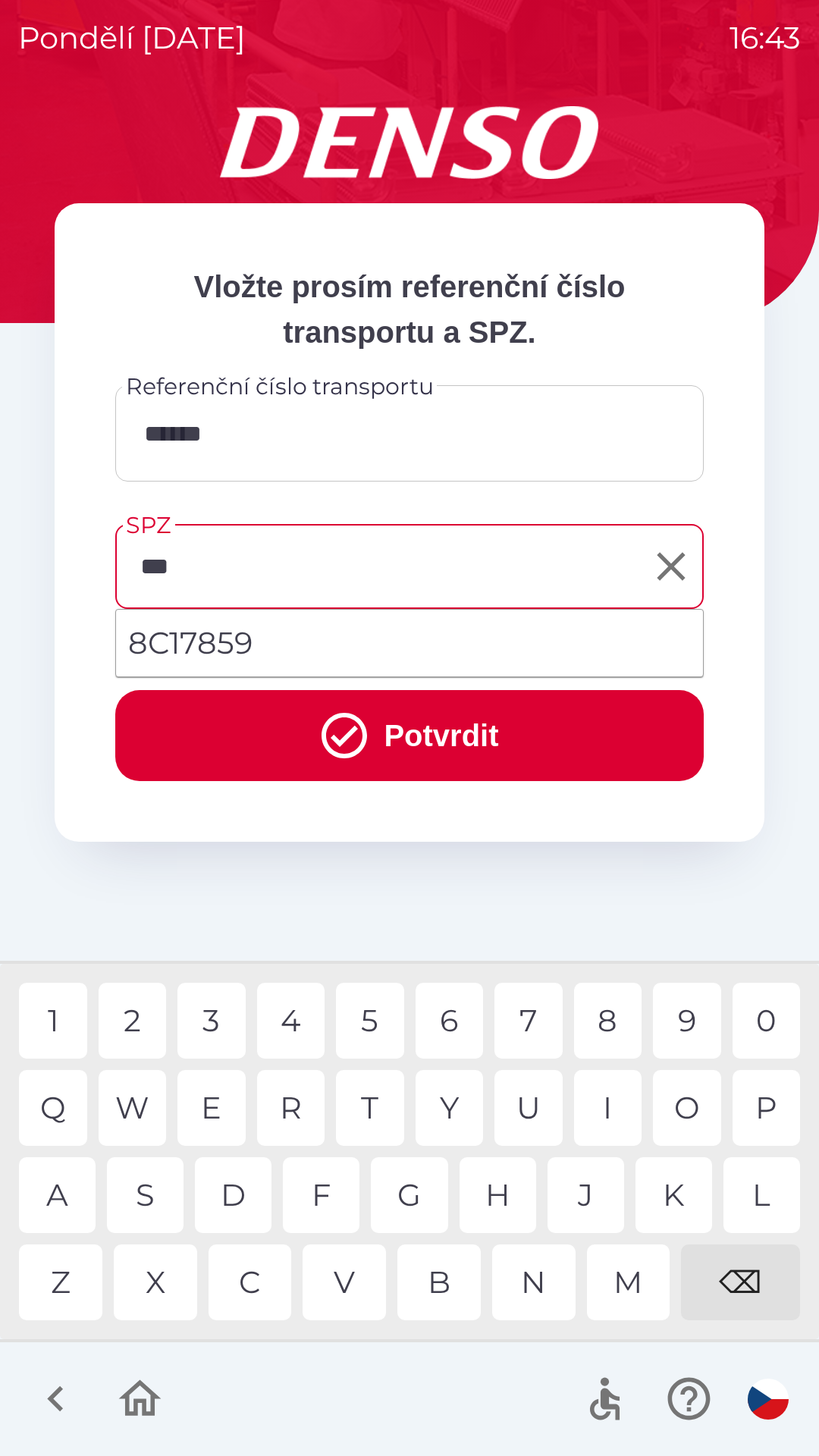
click at [244, 638] on li "8C17859" at bounding box center [409, 643] width 587 height 55
type input "*******"
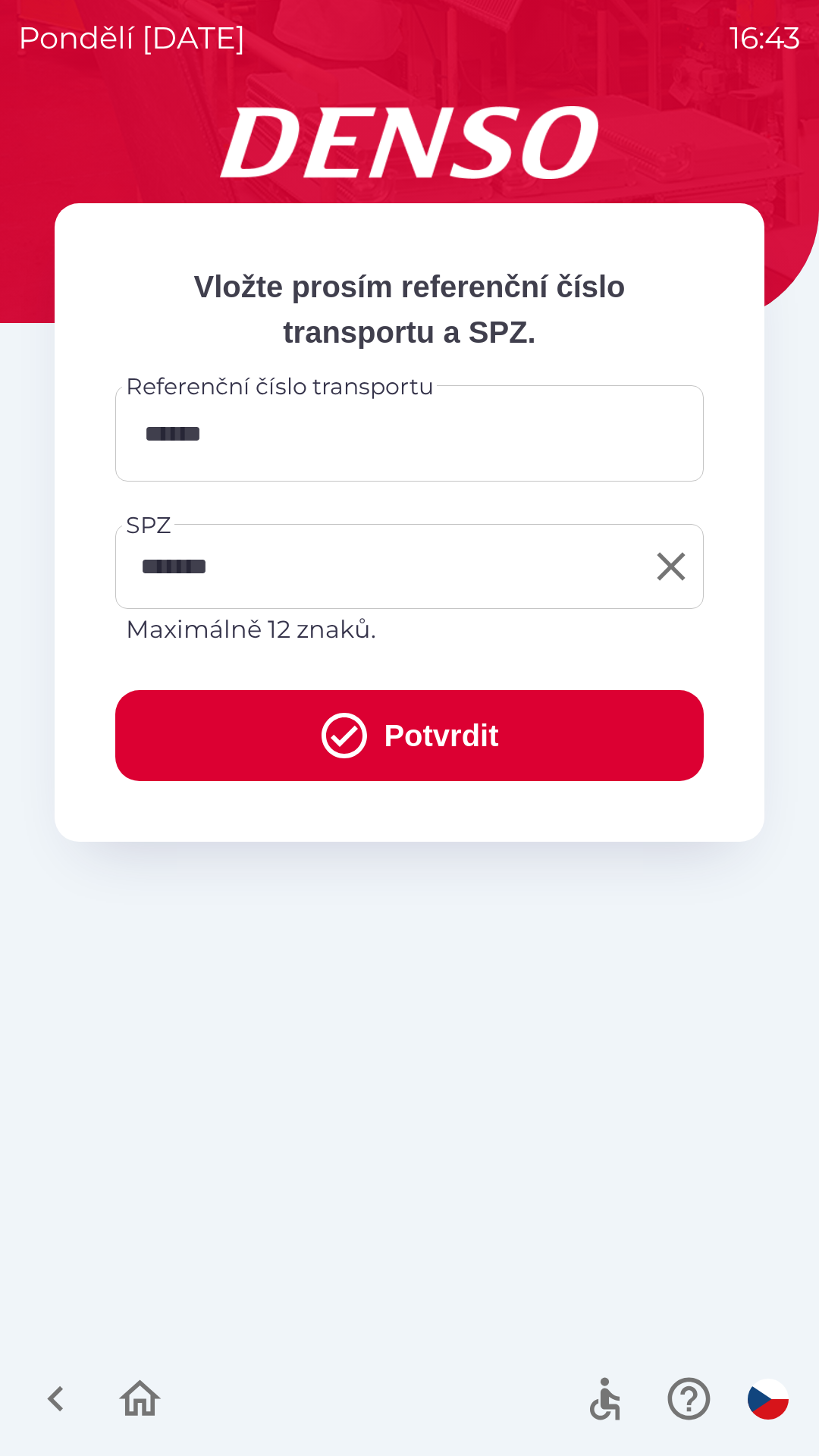
click at [452, 740] on button "Potvrdit" at bounding box center [410, 735] width 589 height 91
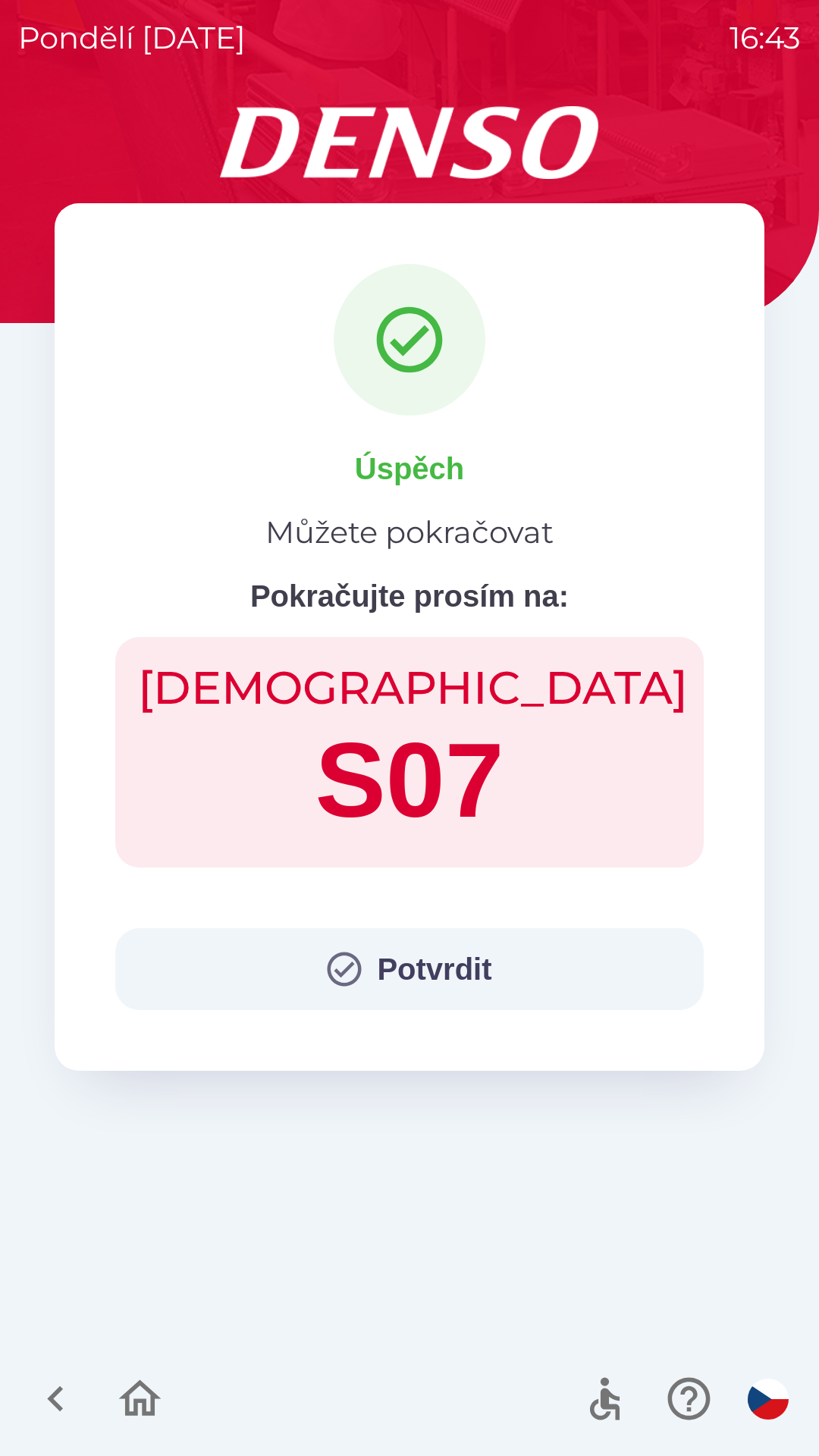
click at [447, 977] on button "Potvrdit" at bounding box center [410, 969] width 589 height 82
